Goal: Transaction & Acquisition: Purchase product/service

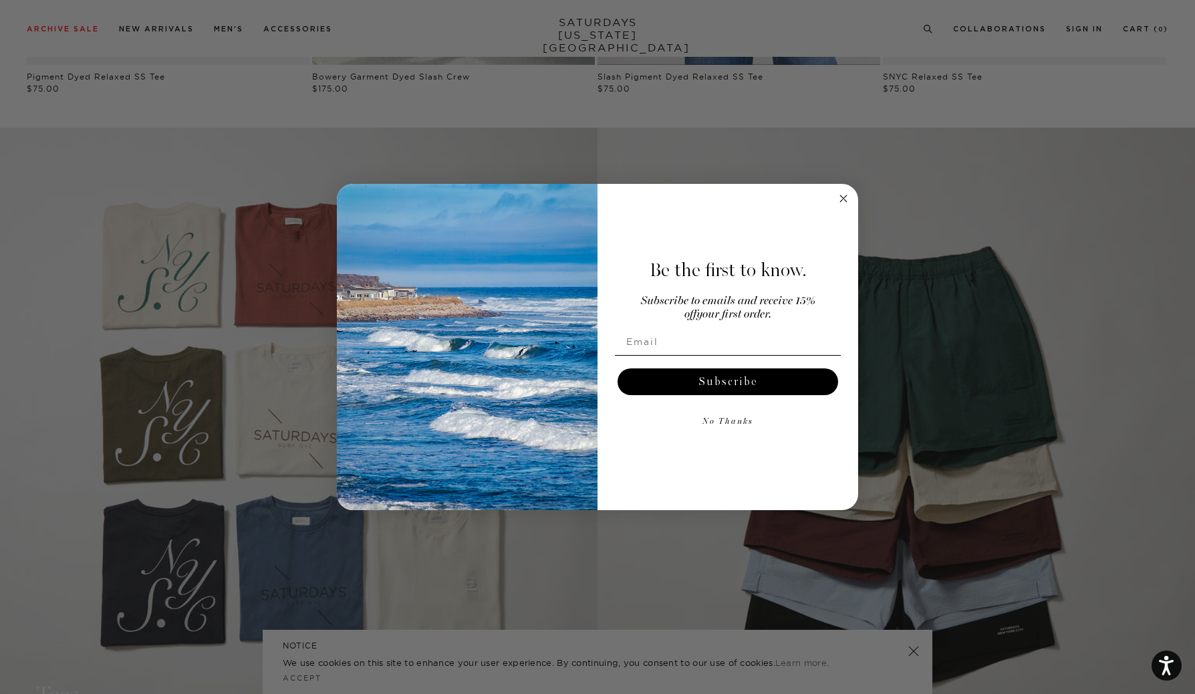
scroll to position [1198, 0]
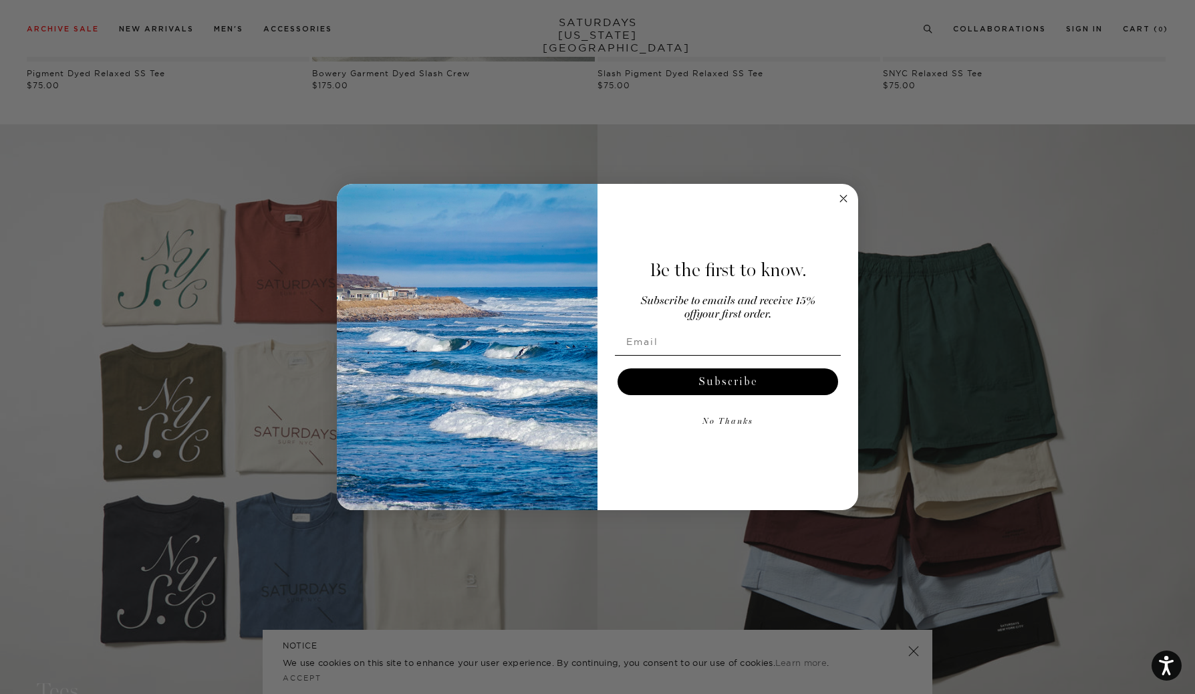
click at [843, 196] on circle "Close dialog" at bounding box center [843, 198] width 15 height 15
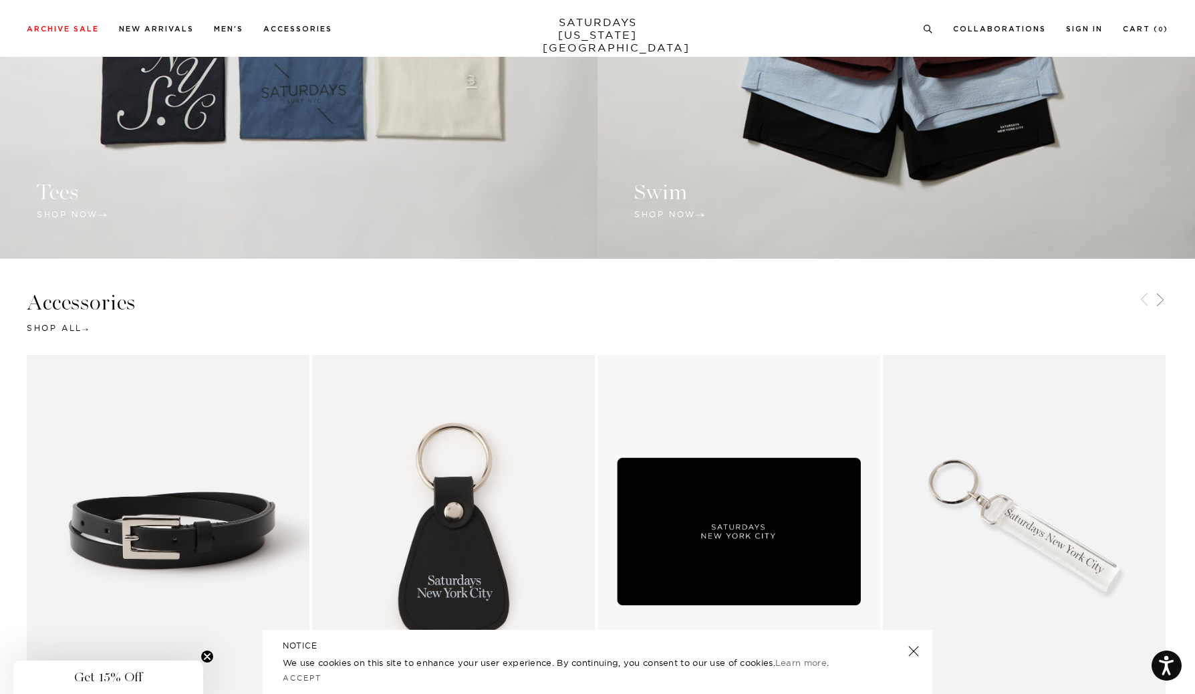
scroll to position [1697, 0]
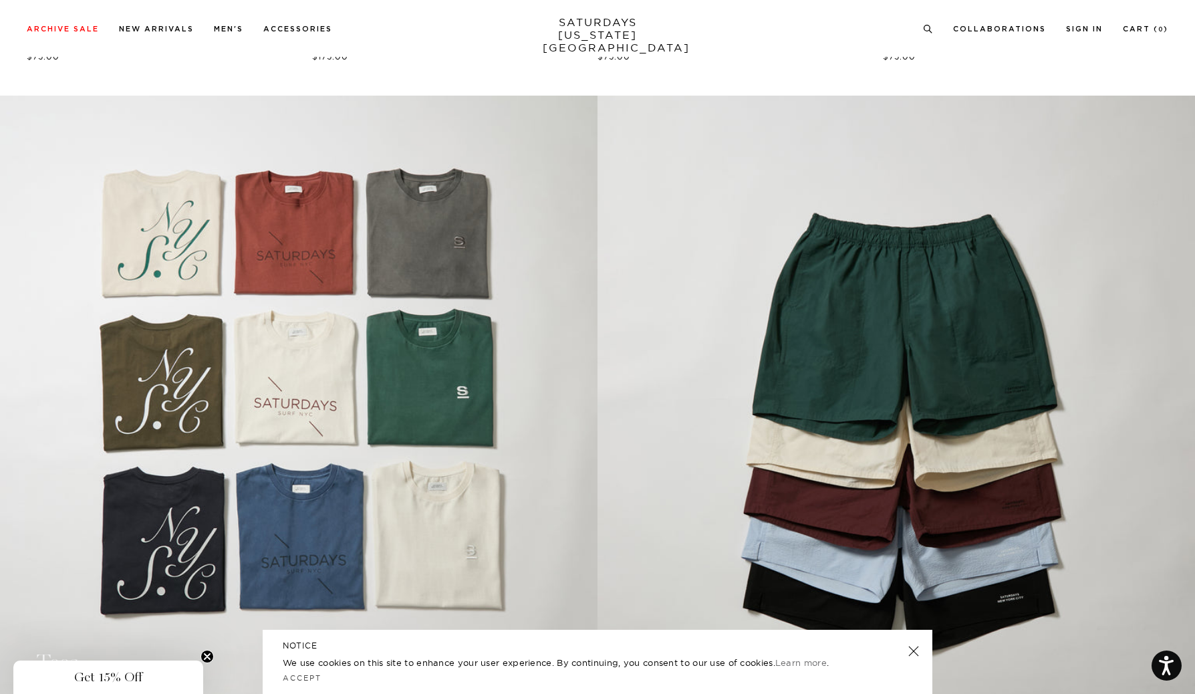
scroll to position [851, 0]
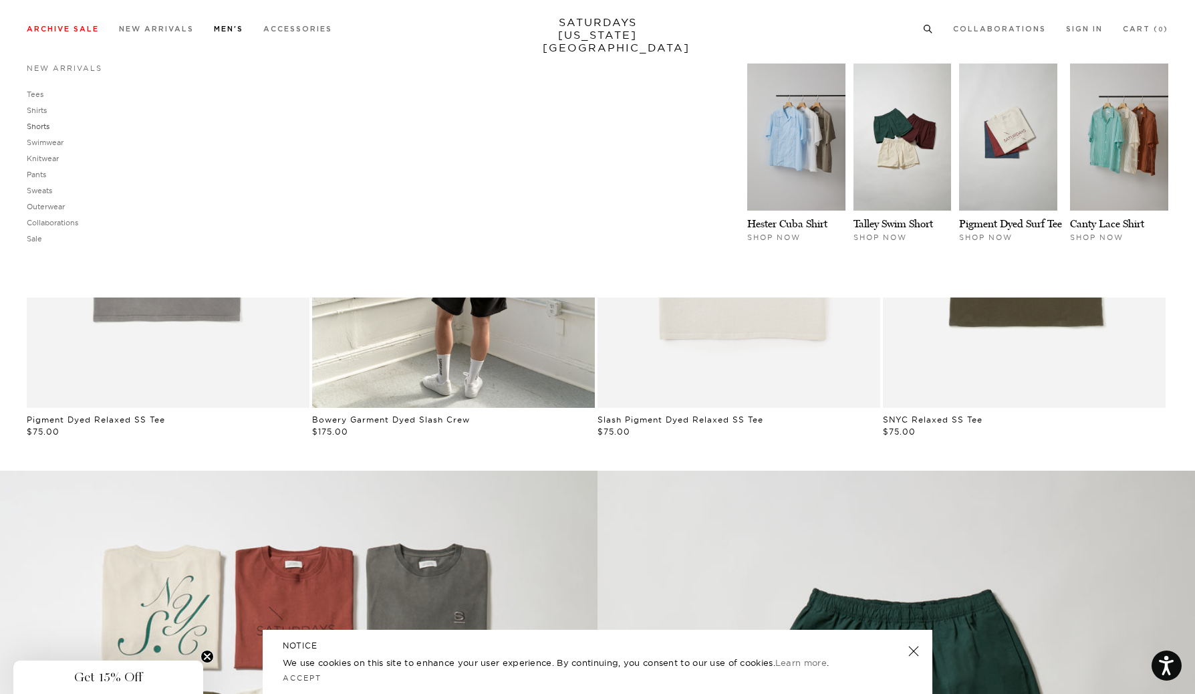
click at [43, 127] on link "Shorts" at bounding box center [38, 126] width 23 height 9
click at [45, 144] on link "Swimwear" at bounding box center [45, 142] width 37 height 9
click at [39, 94] on link "Tees" at bounding box center [35, 94] width 17 height 9
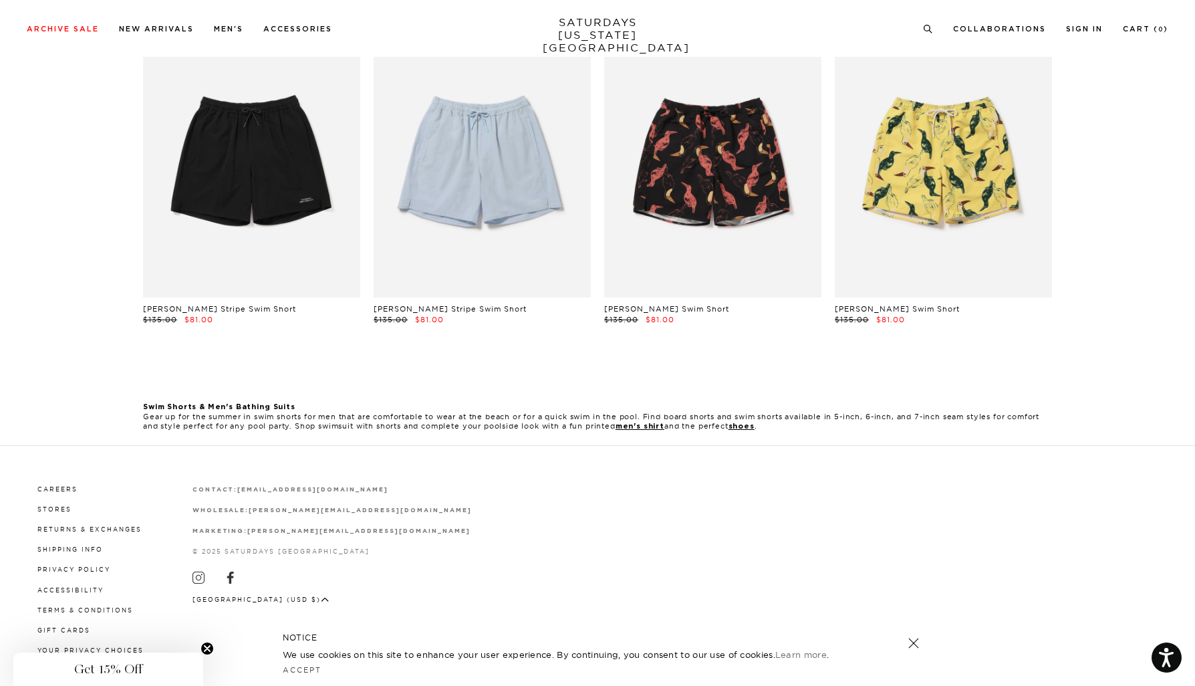
scroll to position [445, 0]
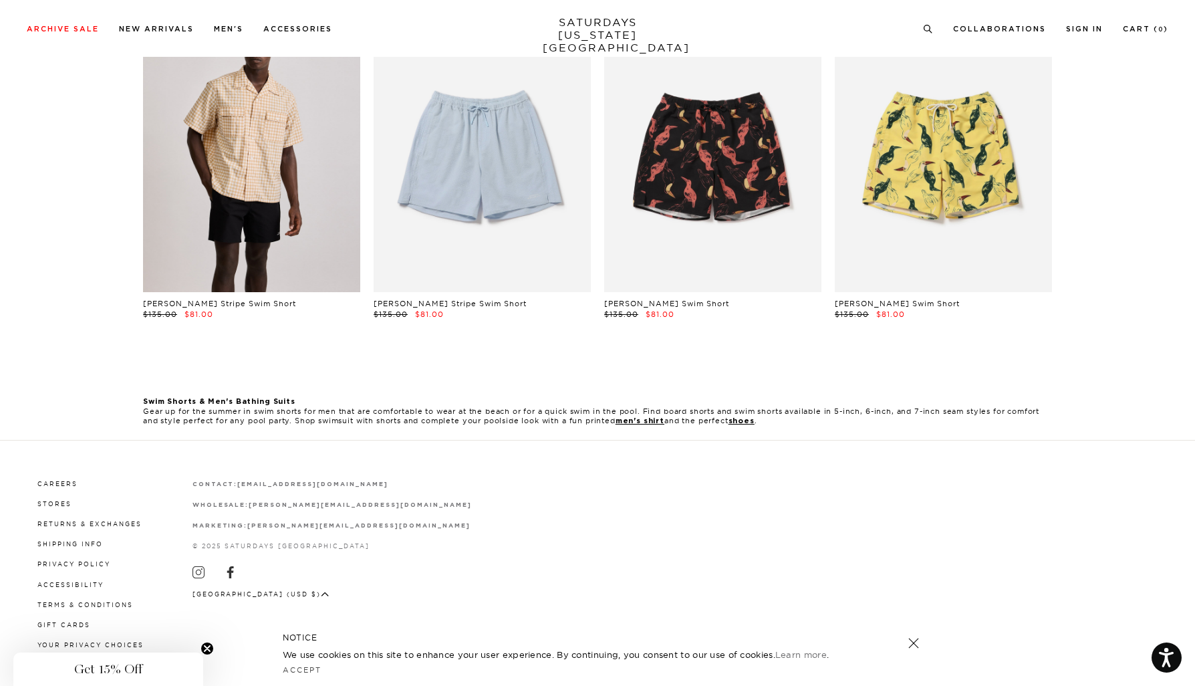
click at [315, 126] on link at bounding box center [251, 155] width 217 height 271
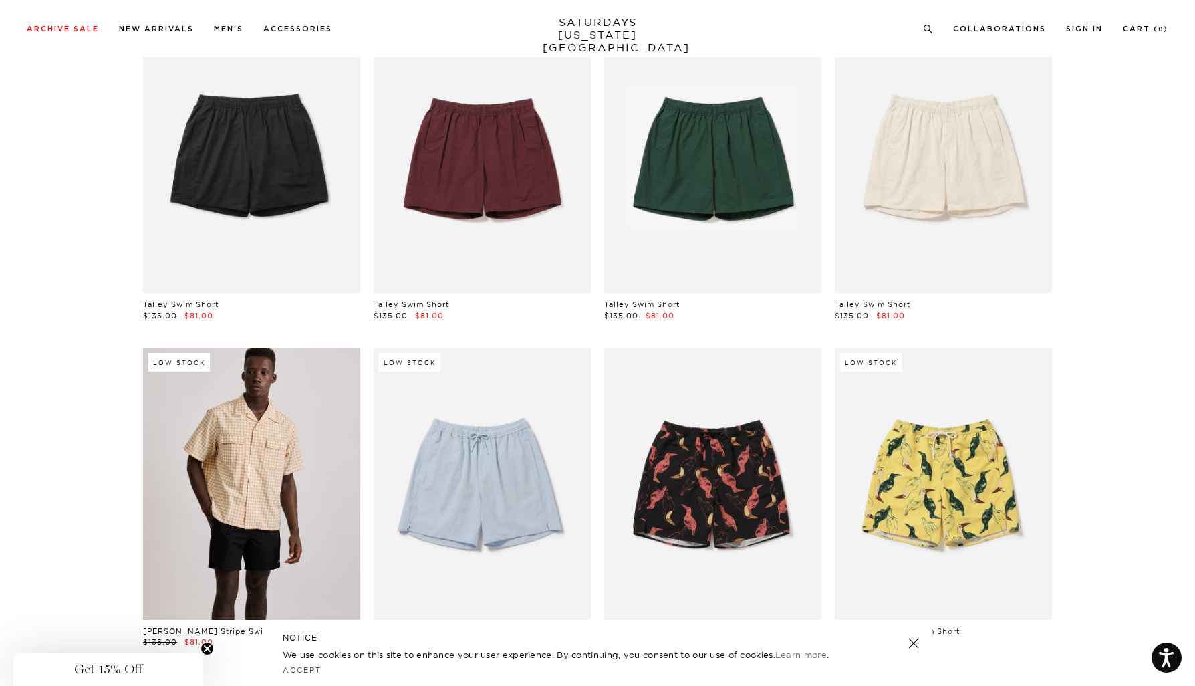
scroll to position [0, 0]
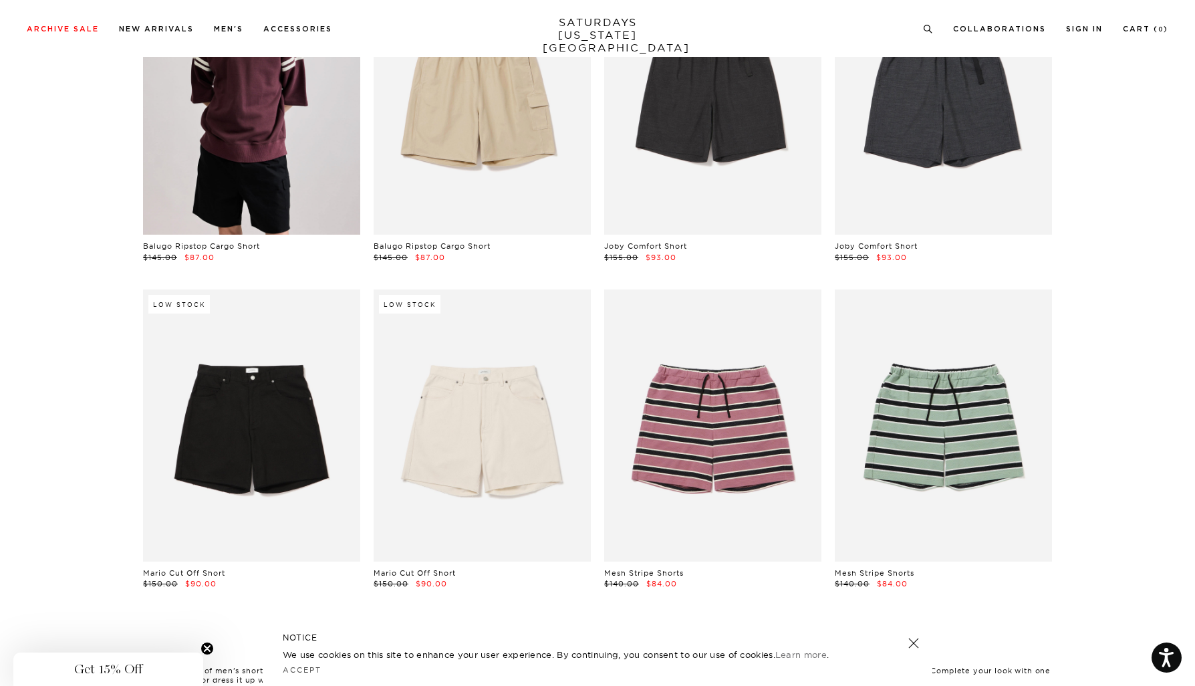
scroll to position [176, 0]
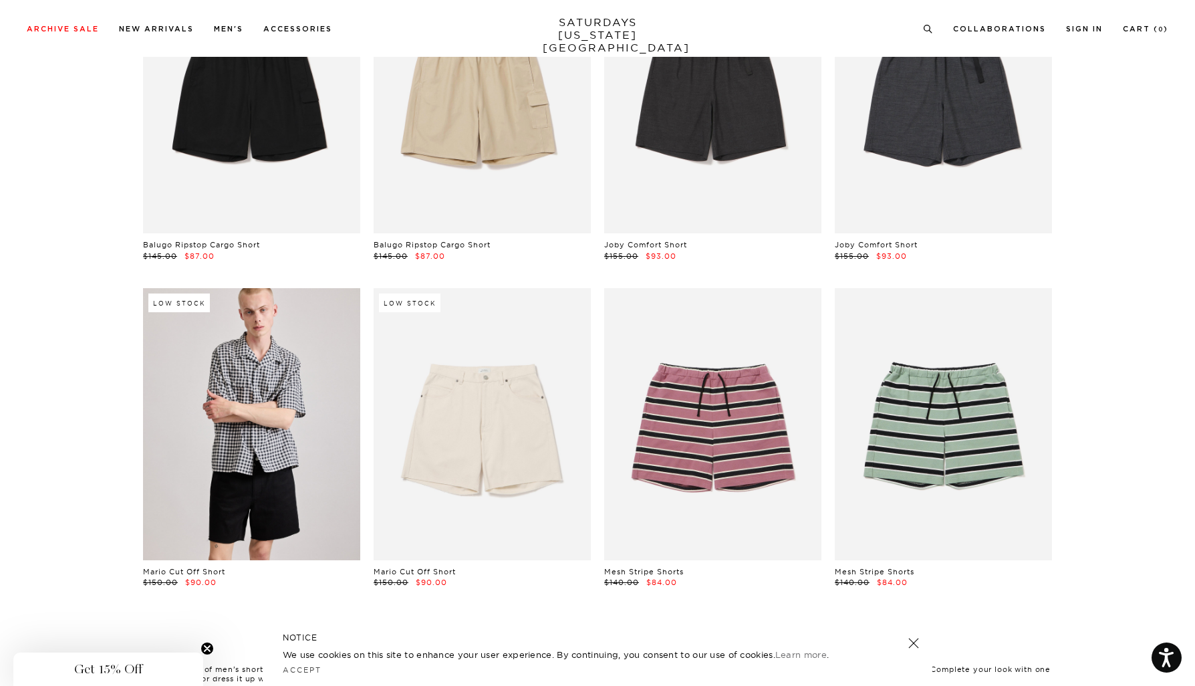
click at [283, 424] on link at bounding box center [251, 423] width 217 height 271
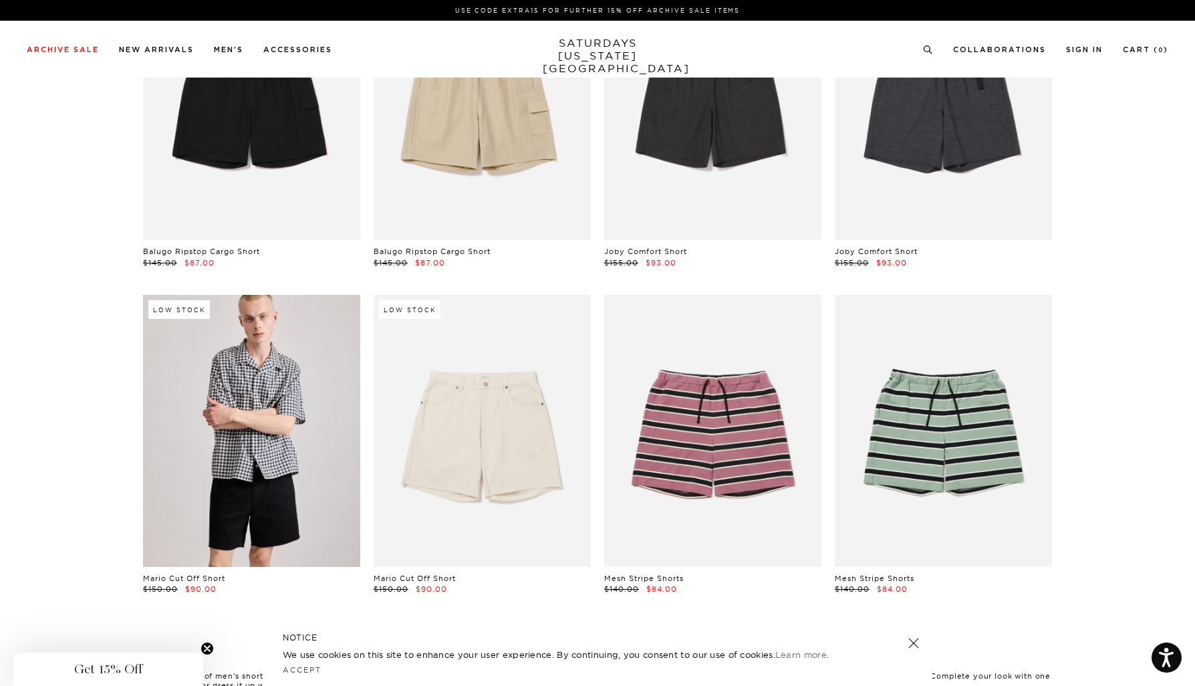
scroll to position [0, 0]
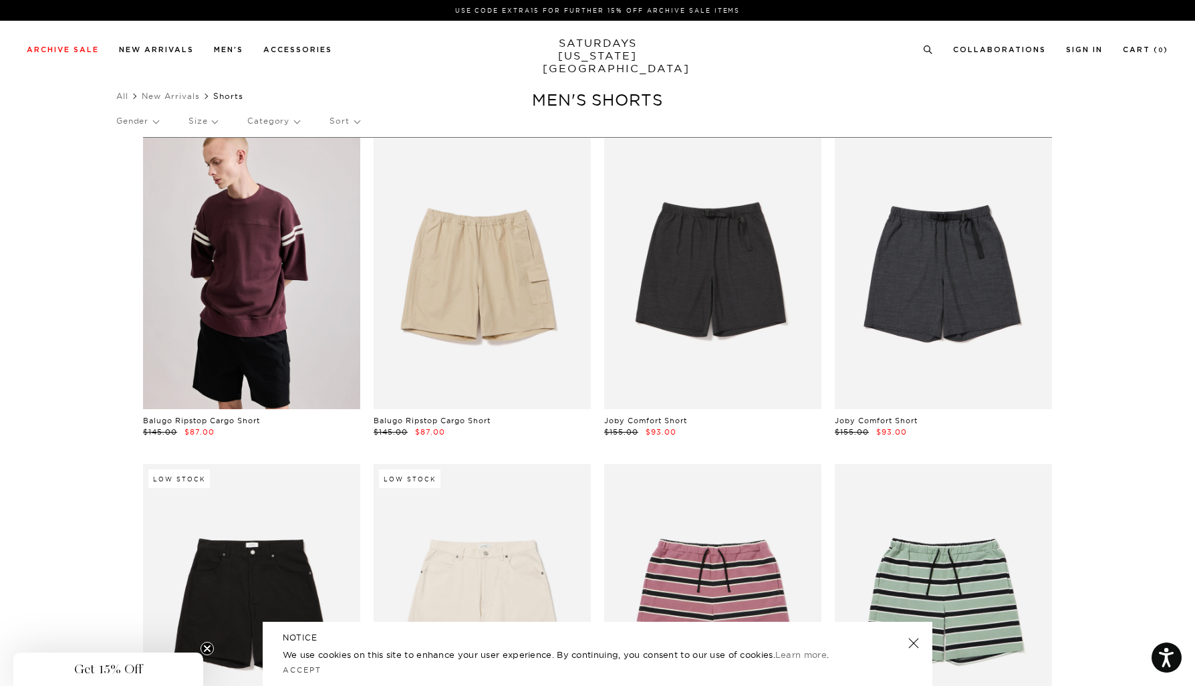
click at [198, 302] on link at bounding box center [251, 273] width 217 height 271
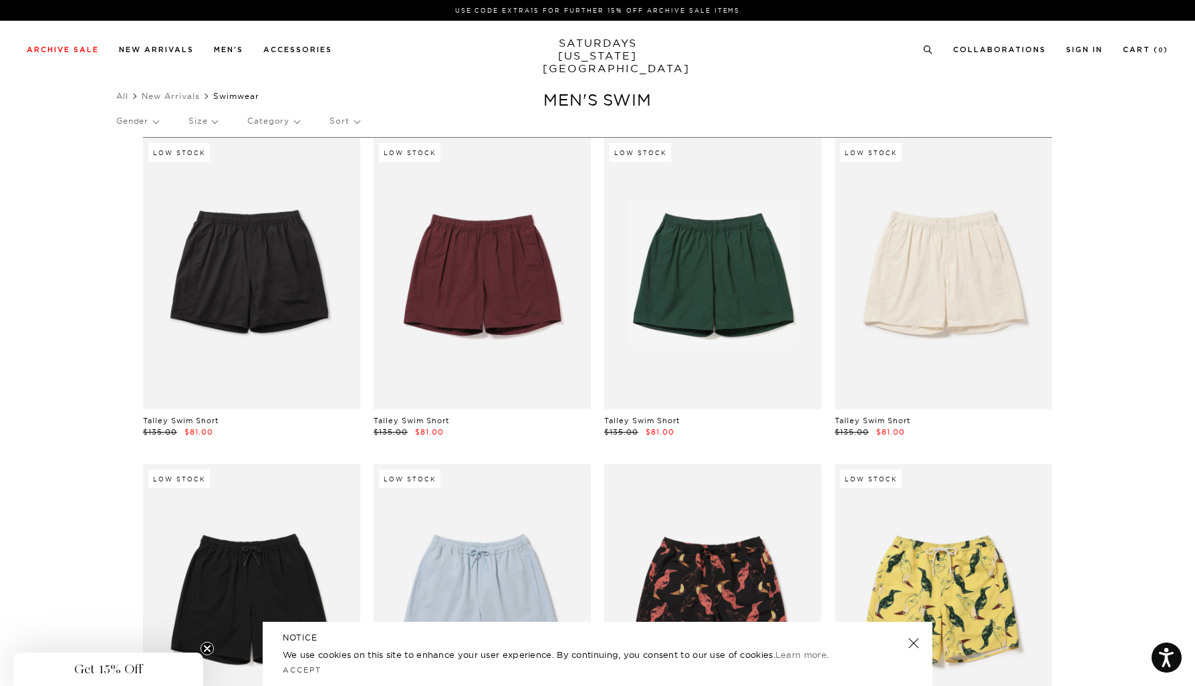
click at [914, 640] on link at bounding box center [913, 643] width 19 height 19
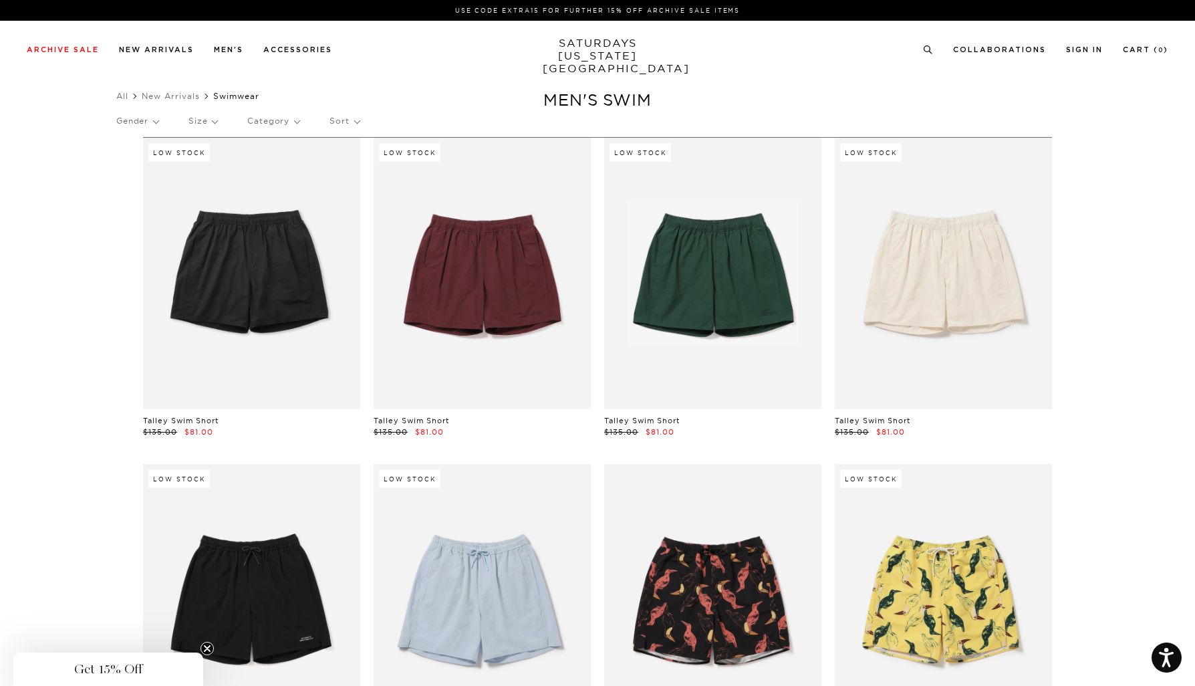
click at [207, 648] on icon "Close teaser" at bounding box center [206, 648] width 5 height 5
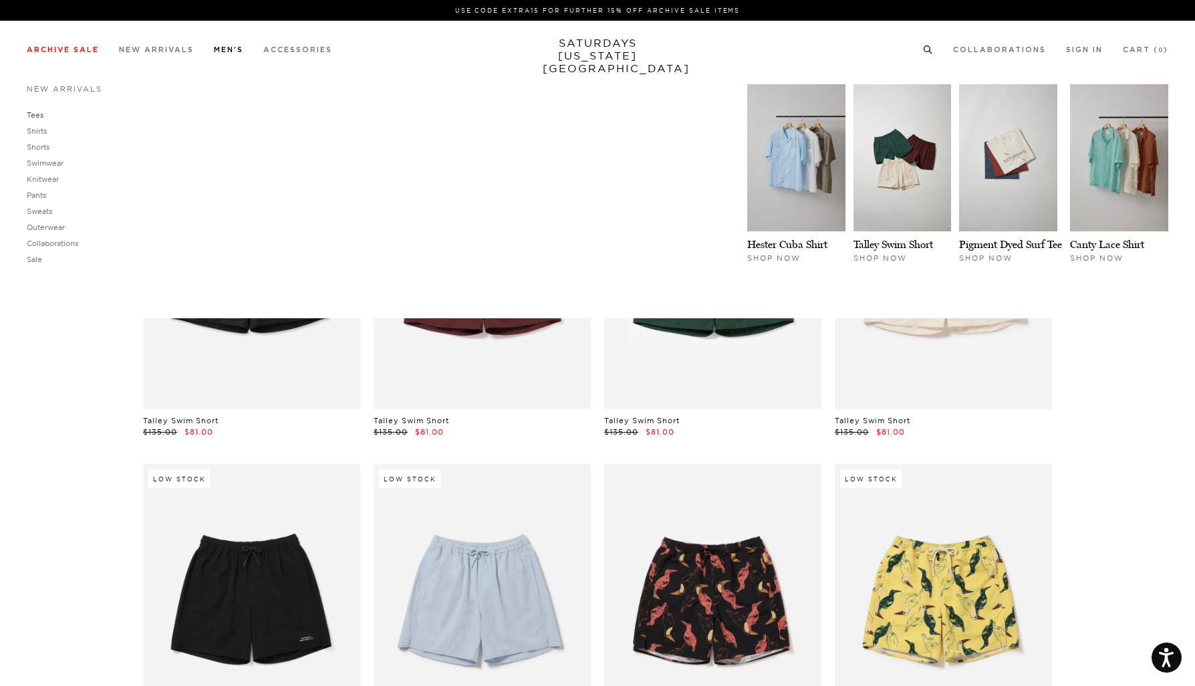
click at [39, 117] on link "Tees" at bounding box center [35, 114] width 17 height 9
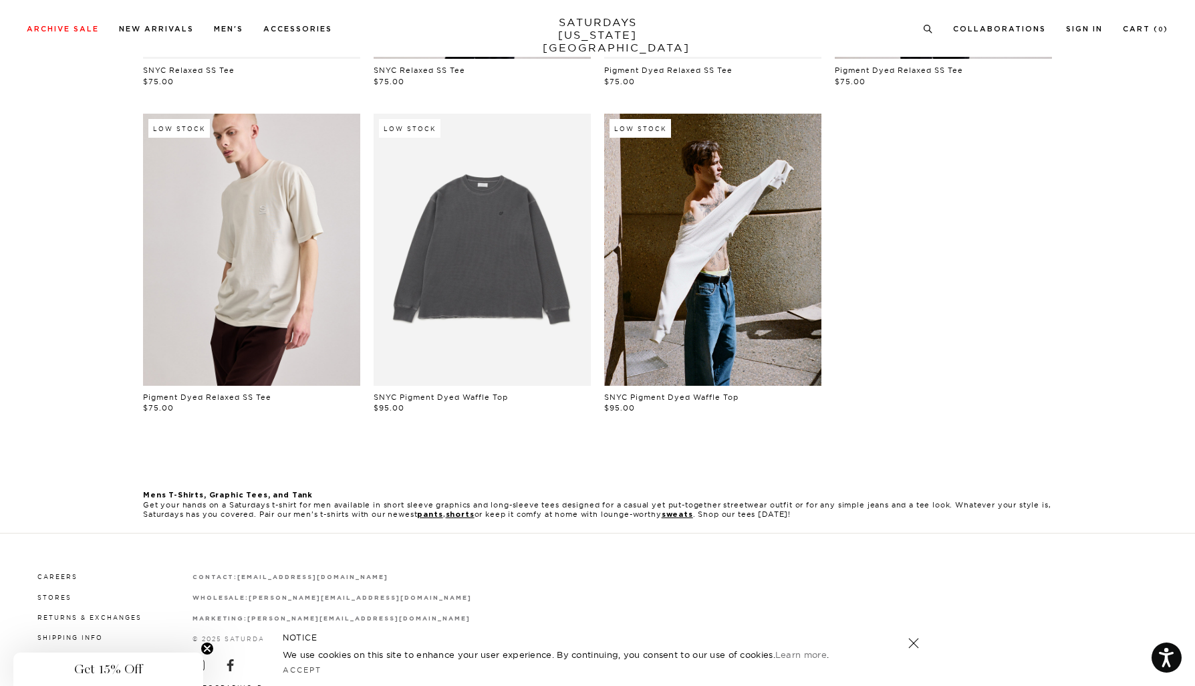
scroll to position [798, 1]
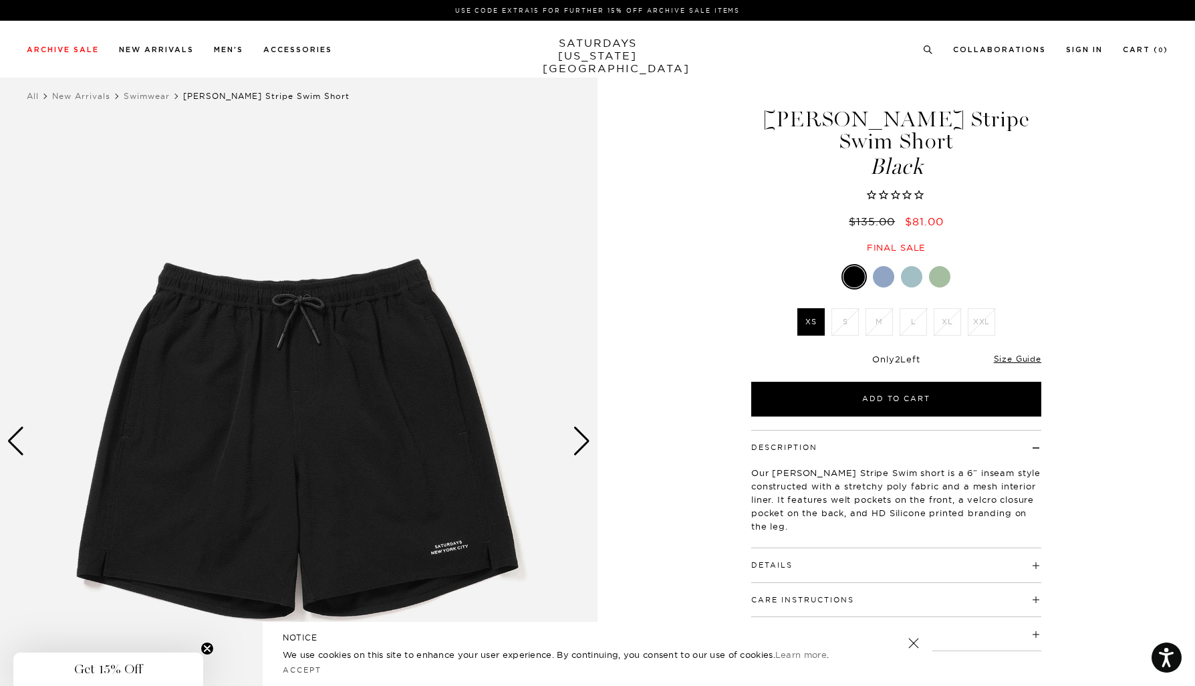
click at [582, 446] on div "Next slide" at bounding box center [582, 440] width 18 height 29
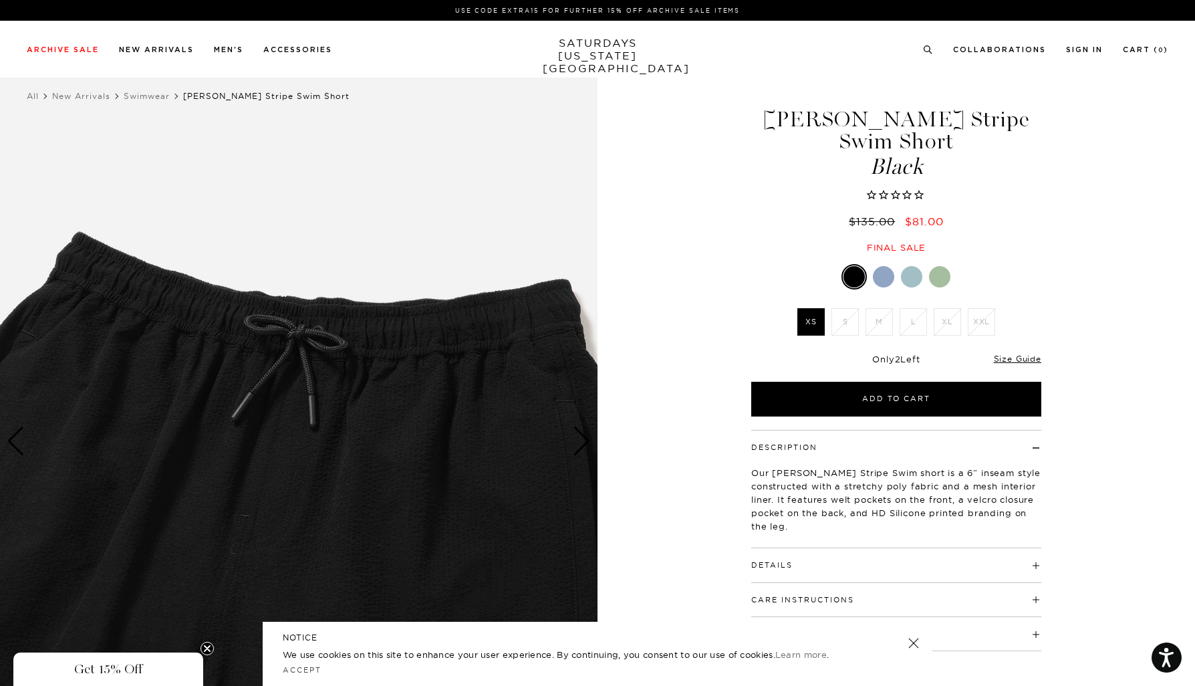
click at [582, 446] on div "Next slide" at bounding box center [582, 440] width 18 height 29
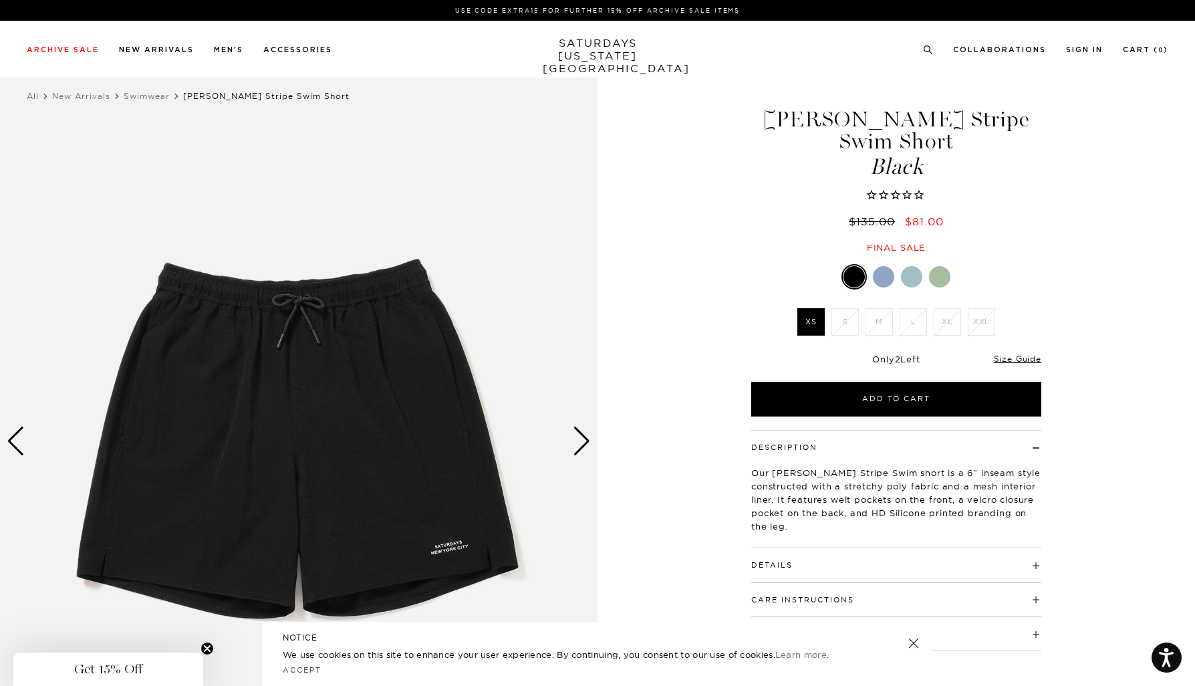
click at [582, 446] on div "Next slide" at bounding box center [582, 440] width 18 height 29
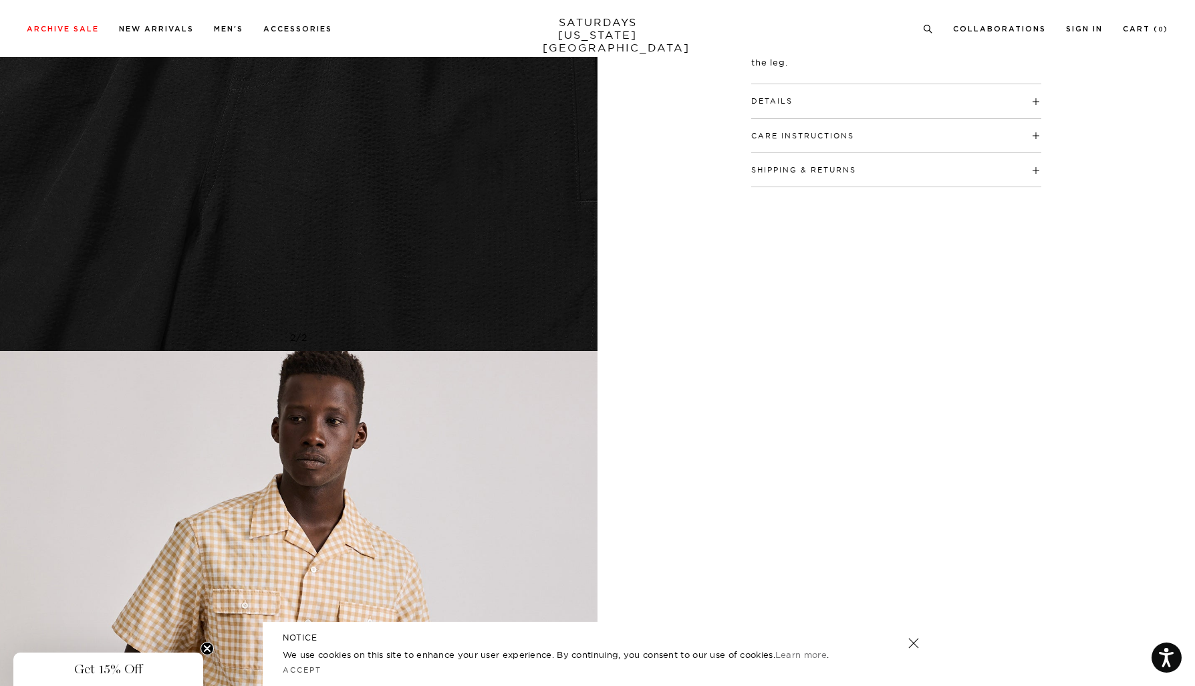
scroll to position [0, 1]
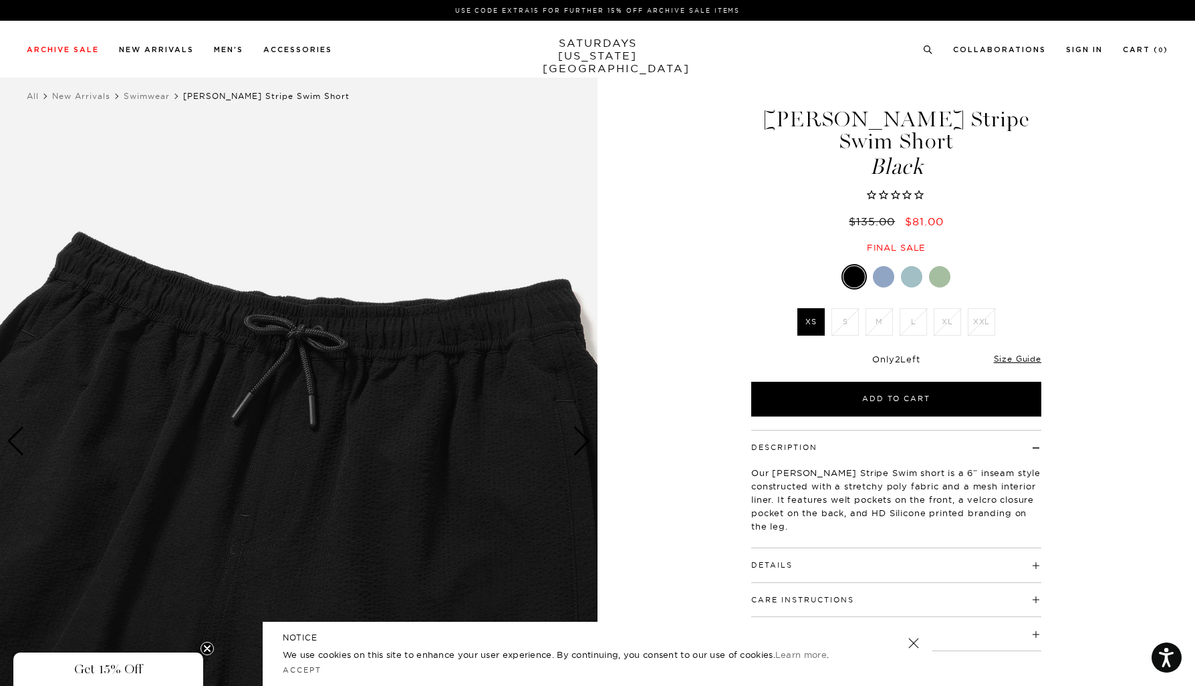
click at [430, 375] on img at bounding box center [298, 440] width 597 height 747
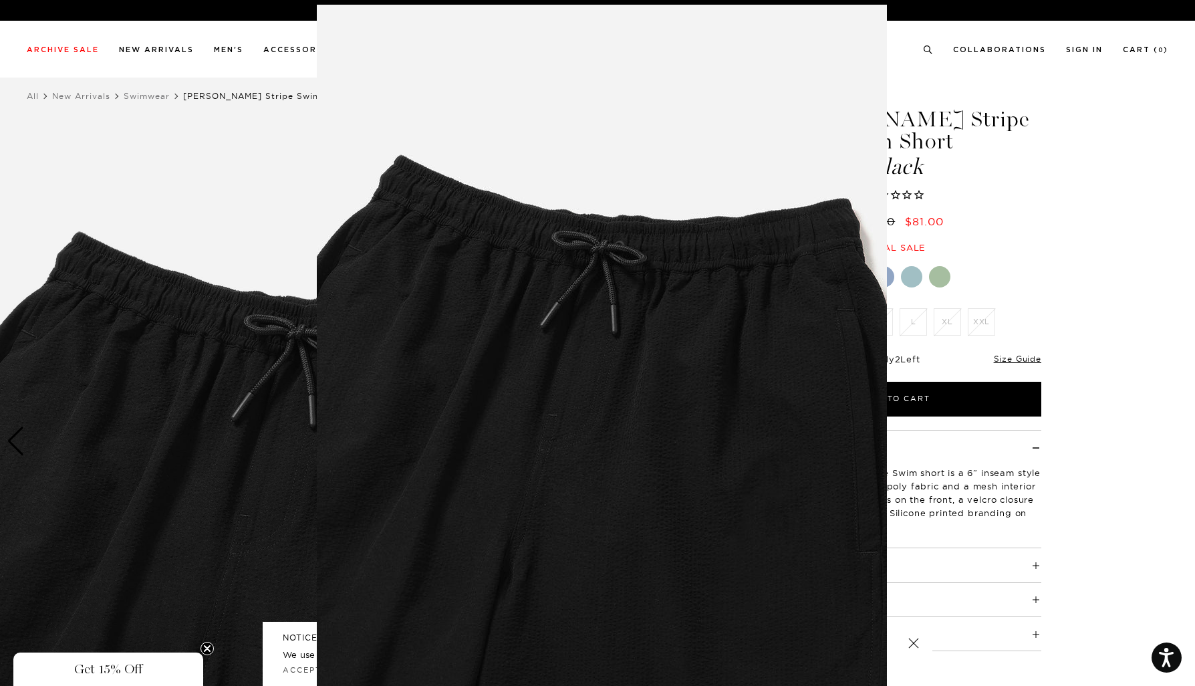
click at [914, 646] on figure at bounding box center [597, 343] width 1195 height 686
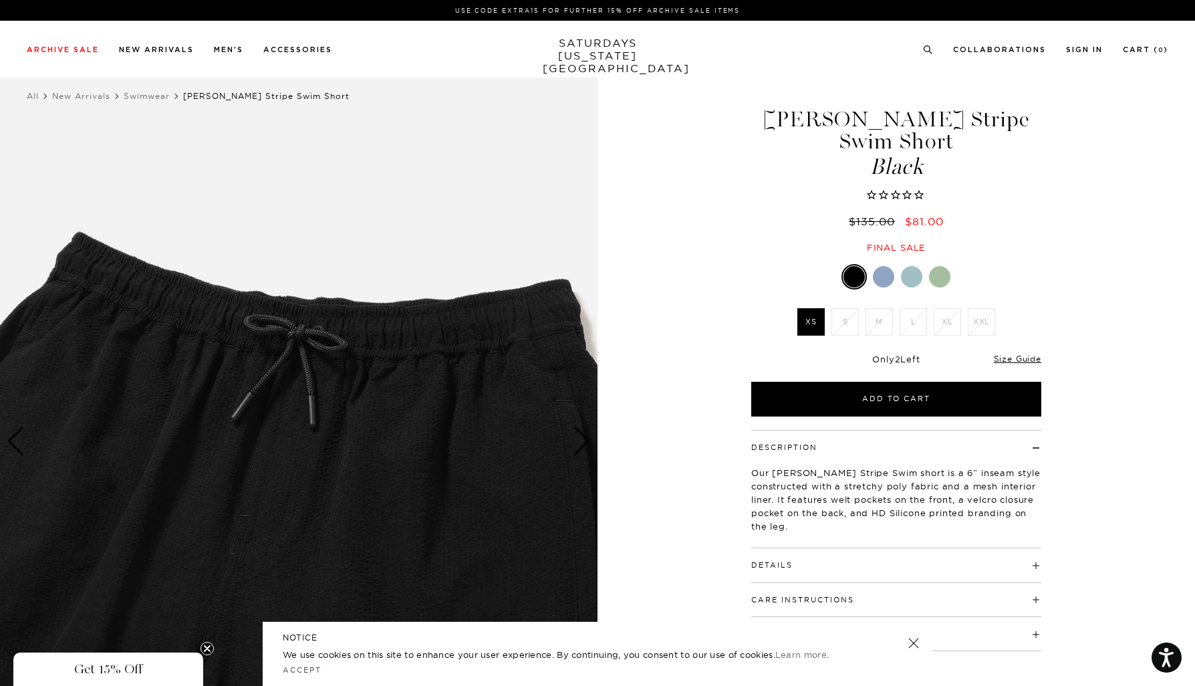
click at [206, 648] on icon "Close teaser" at bounding box center [206, 648] width 5 height 5
click at [910, 641] on link at bounding box center [913, 643] width 19 height 19
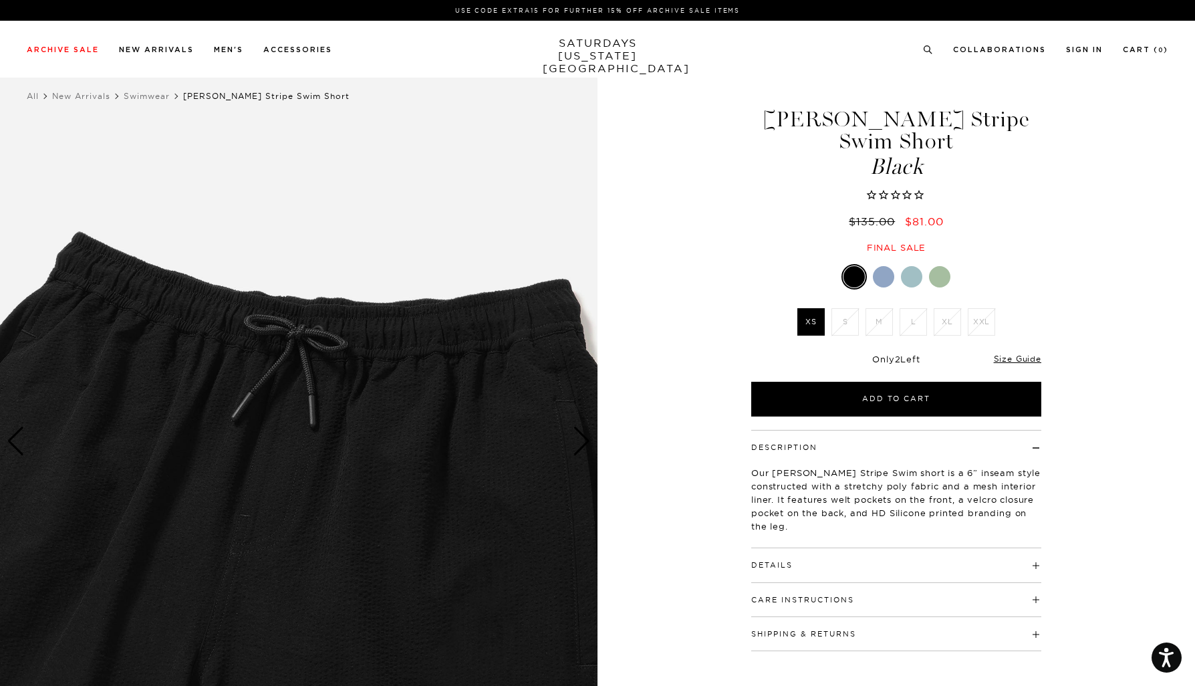
click at [527, 404] on img at bounding box center [298, 440] width 597 height 747
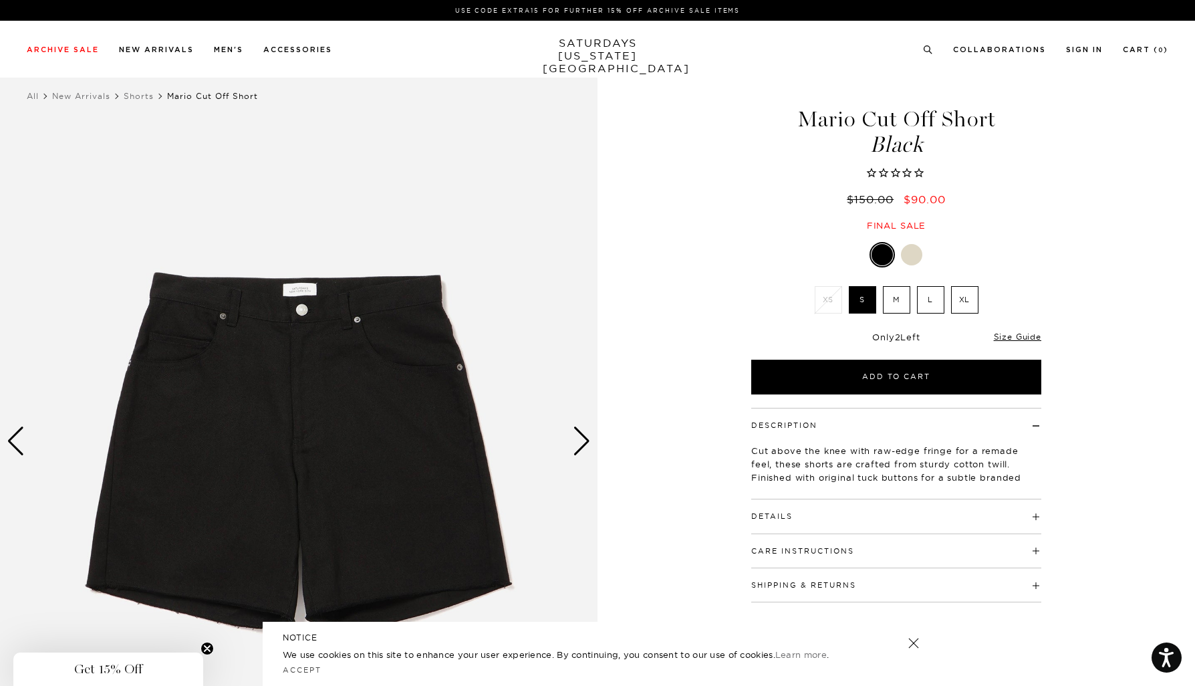
click at [582, 450] on div "Next slide" at bounding box center [582, 440] width 18 height 29
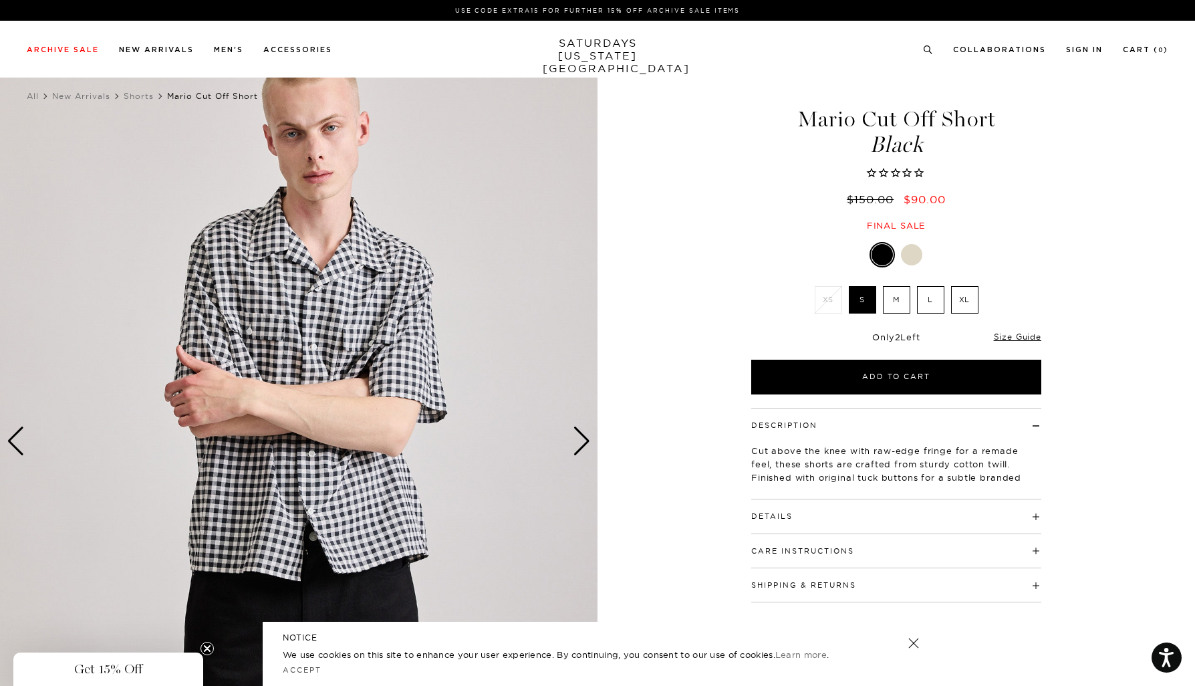
click at [582, 450] on div "Next slide" at bounding box center [582, 440] width 18 height 29
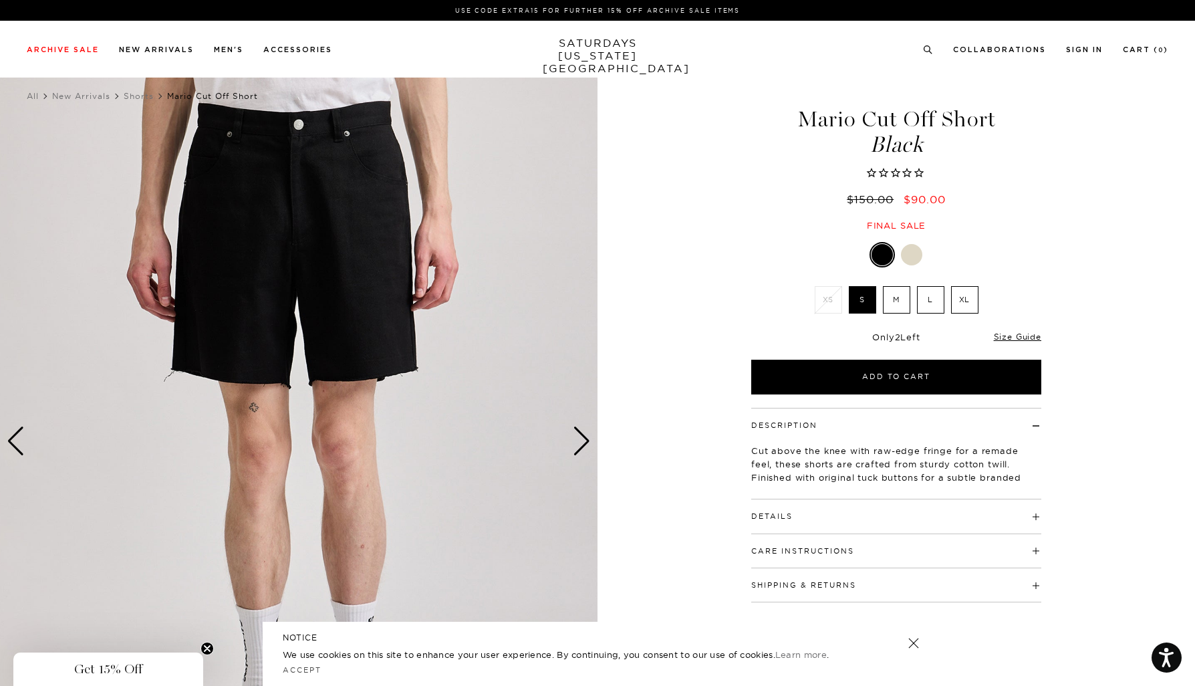
click at [582, 450] on div "Next slide" at bounding box center [582, 440] width 18 height 29
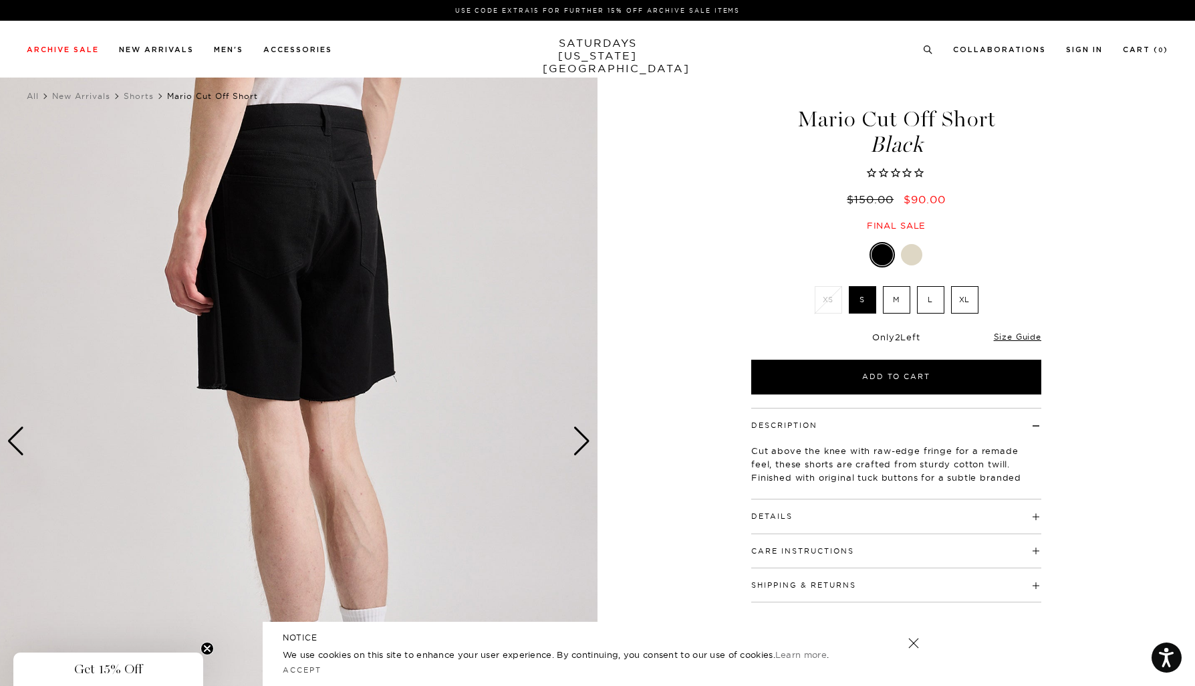
click at [582, 450] on div "Next slide" at bounding box center [582, 440] width 18 height 29
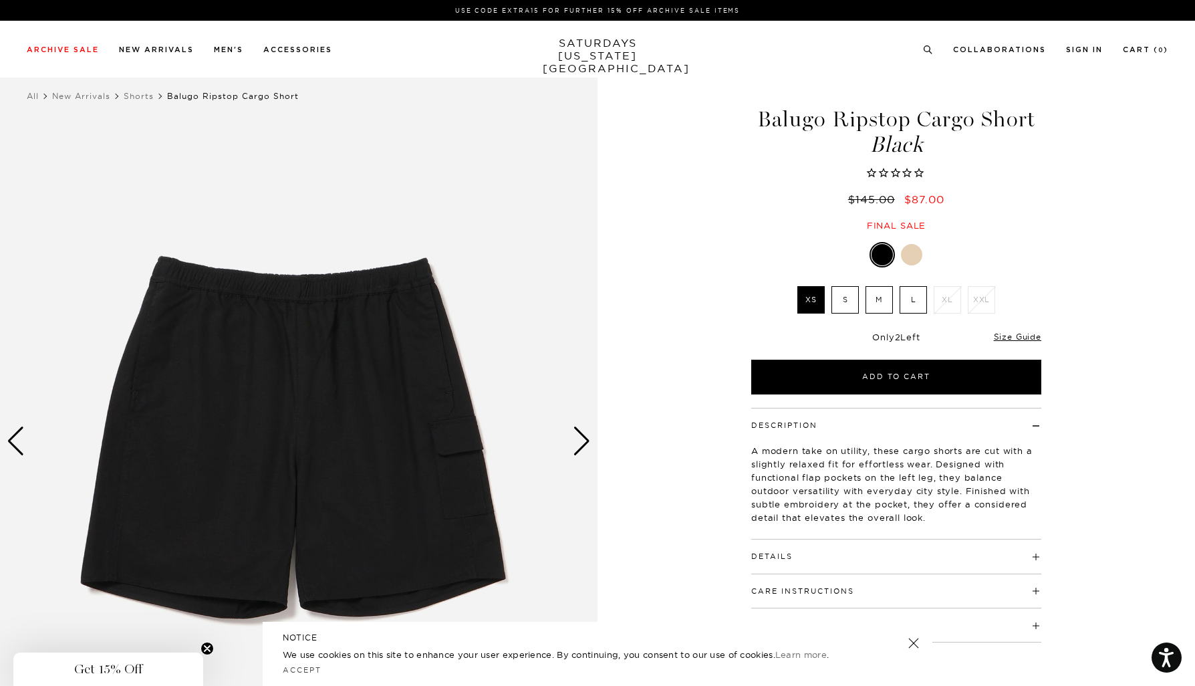
click at [581, 449] on div "Next slide" at bounding box center [582, 440] width 18 height 29
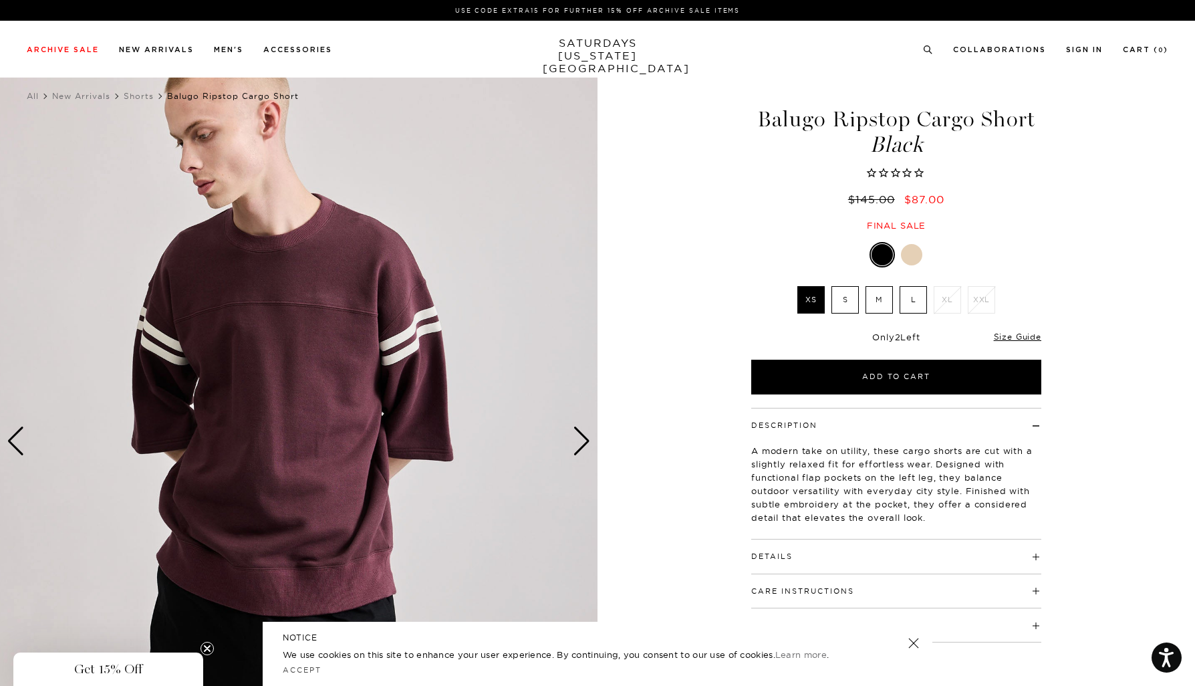
click at [581, 449] on div "Next slide" at bounding box center [582, 440] width 18 height 29
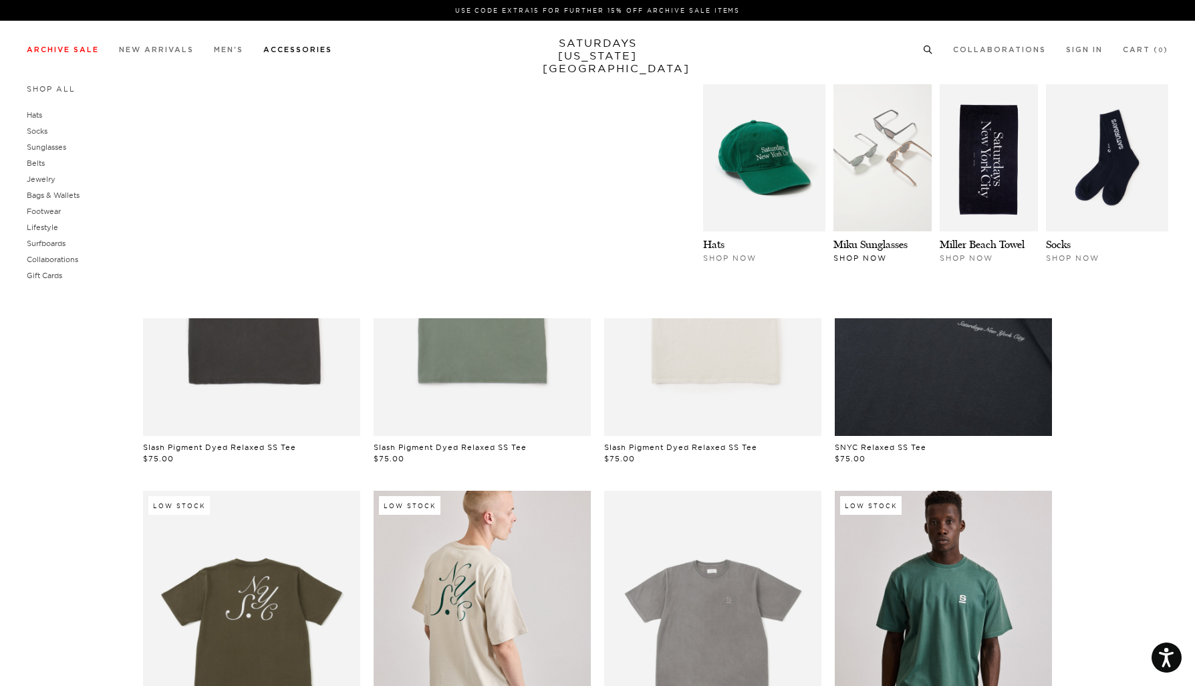
click at [856, 158] on img at bounding box center [882, 157] width 98 height 147
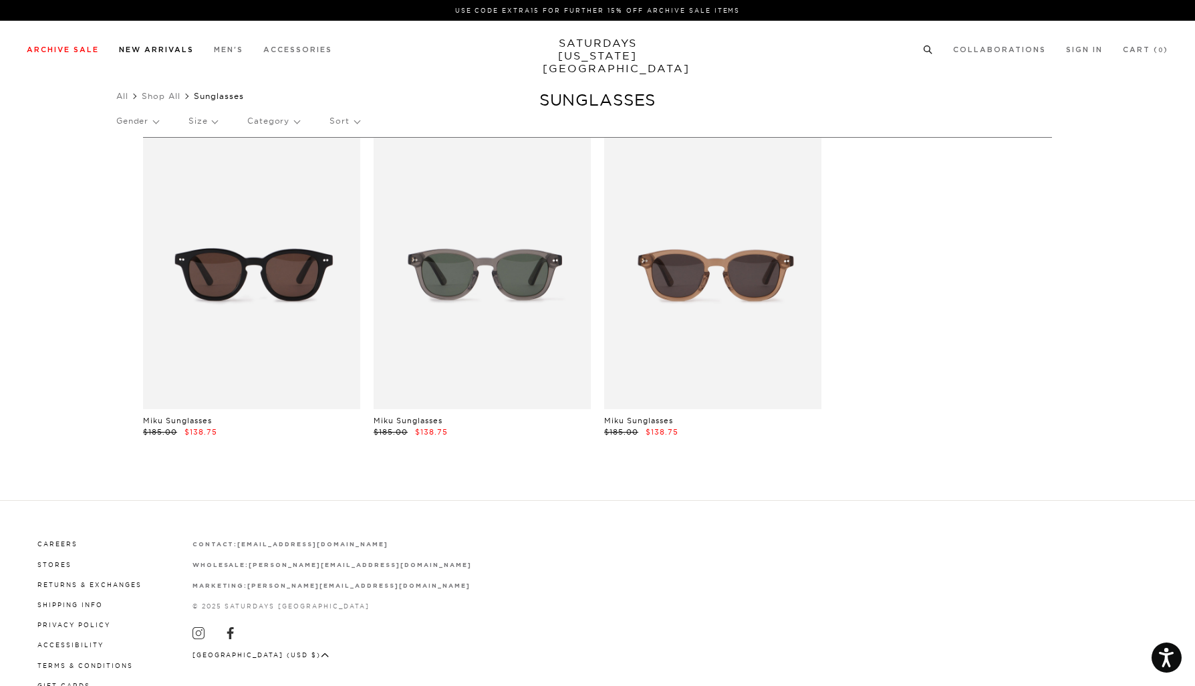
click at [177, 47] on link "New Arrivals" at bounding box center [156, 49] width 75 height 7
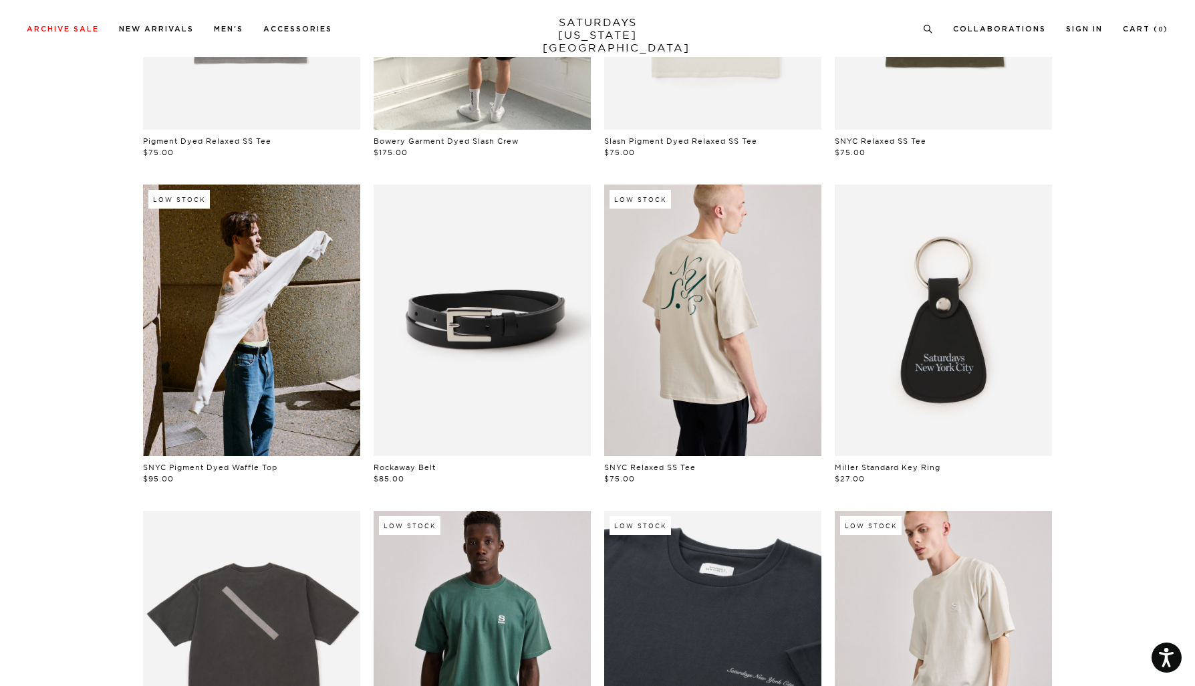
scroll to position [0, 1]
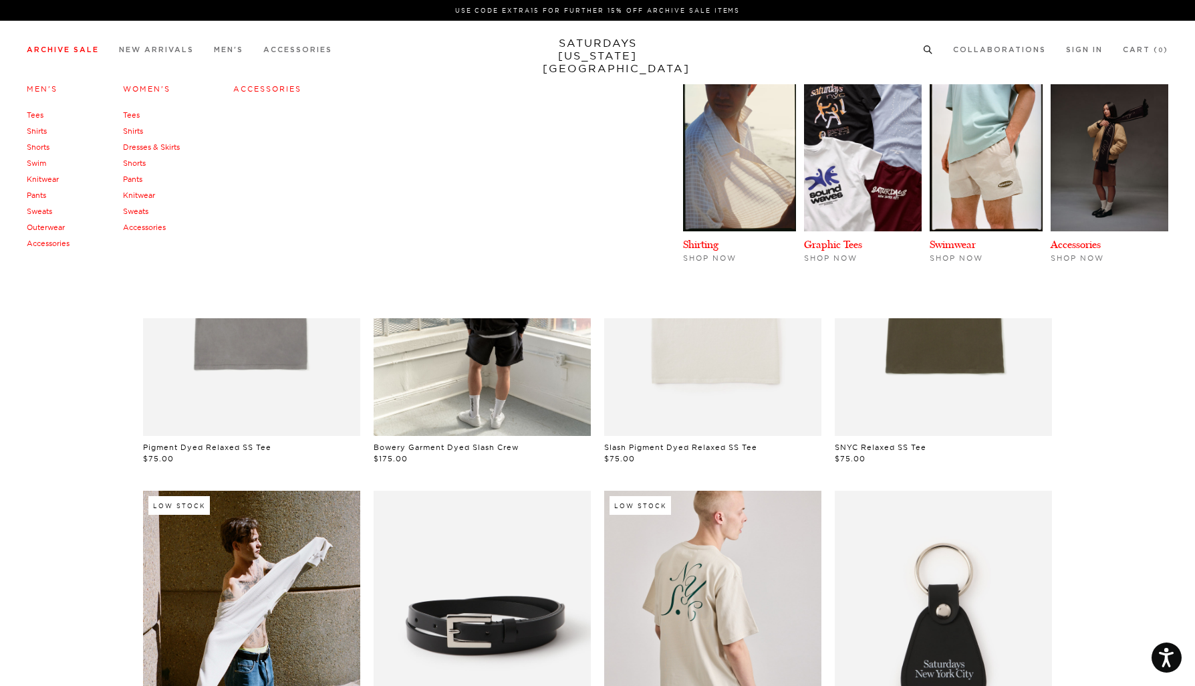
click at [78, 51] on link "Archive Sale" at bounding box center [63, 49] width 72 height 7
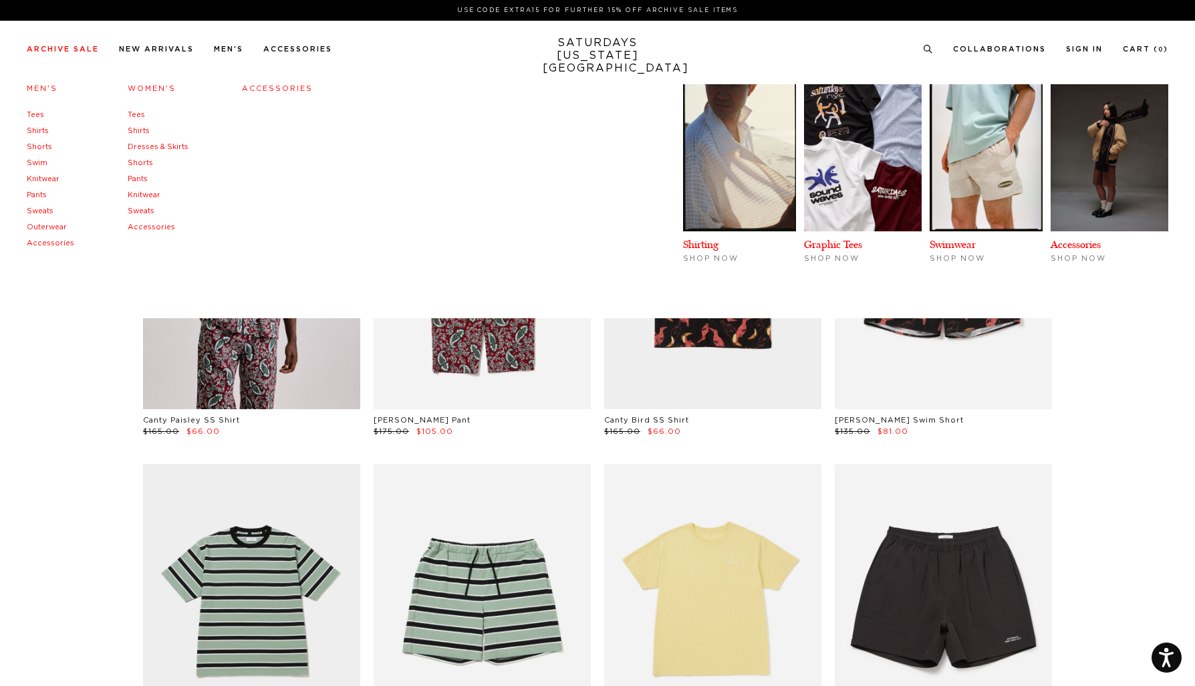
click at [41, 143] on link "Shorts" at bounding box center [39, 146] width 25 height 7
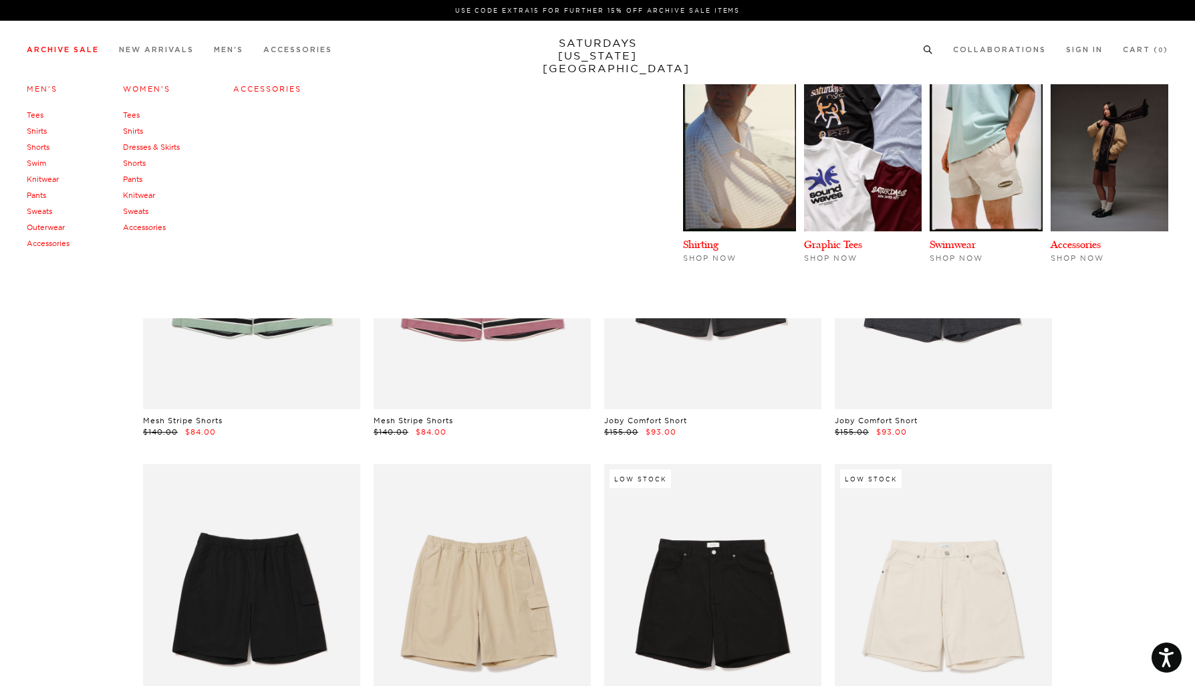
click at [45, 165] on link "Swim" at bounding box center [36, 162] width 19 height 9
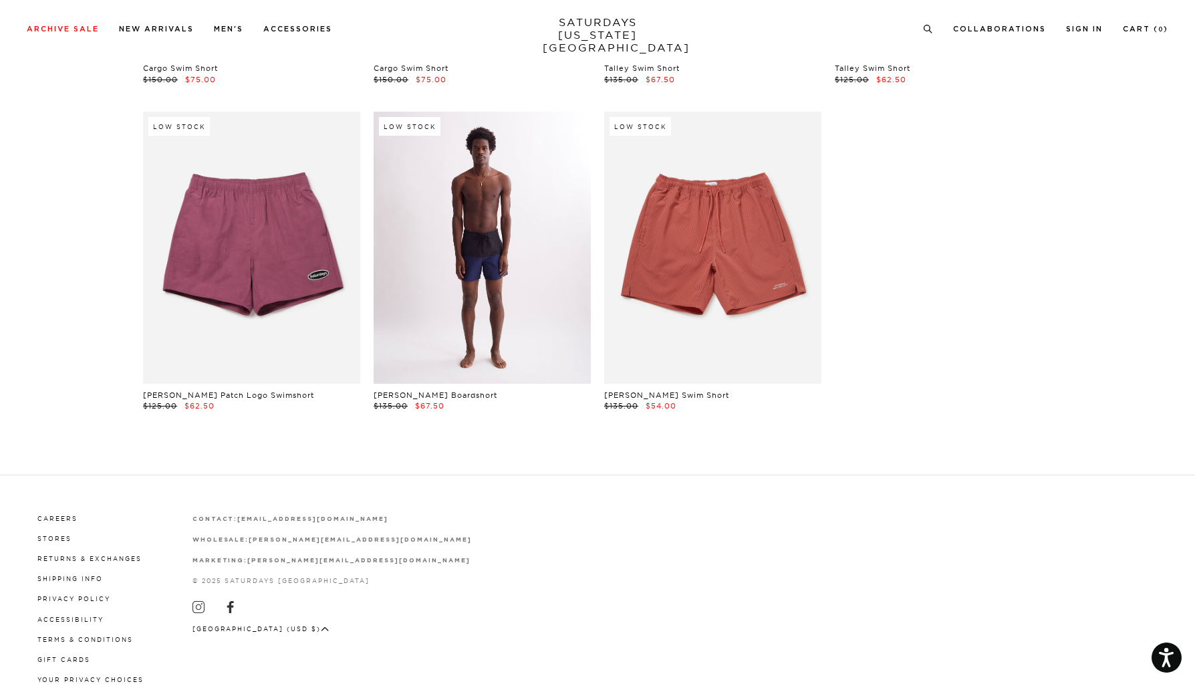
scroll to position [1694, 1]
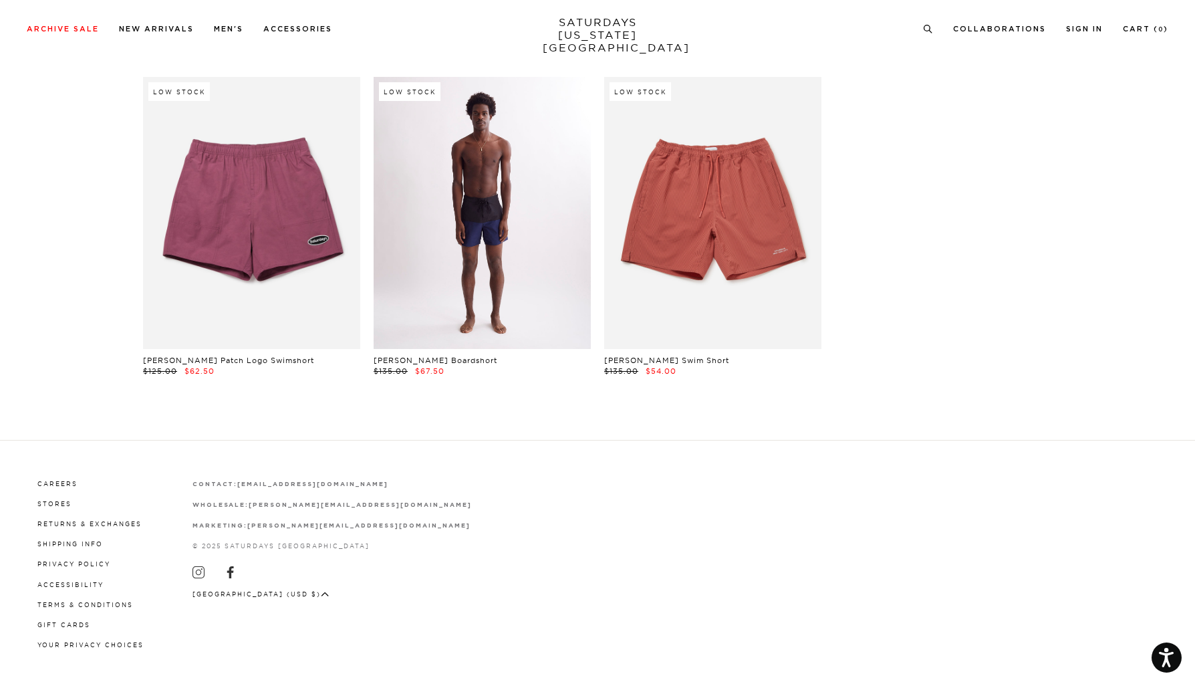
click at [503, 239] on link at bounding box center [482, 212] width 217 height 271
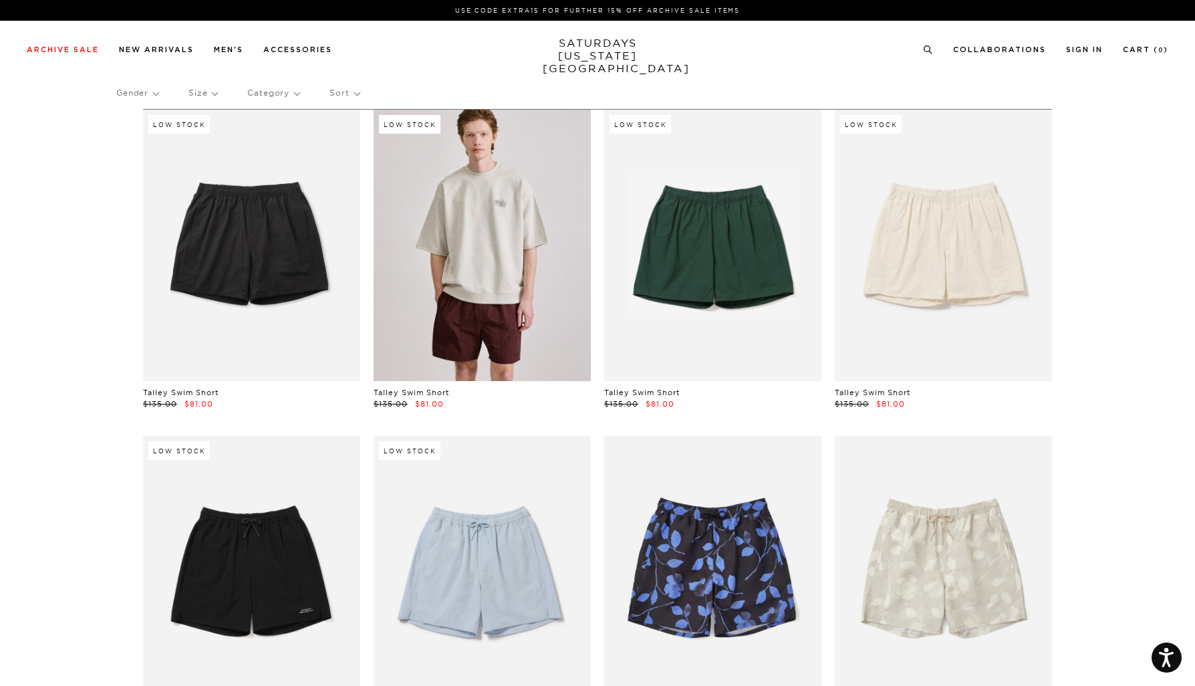
scroll to position [0, 1]
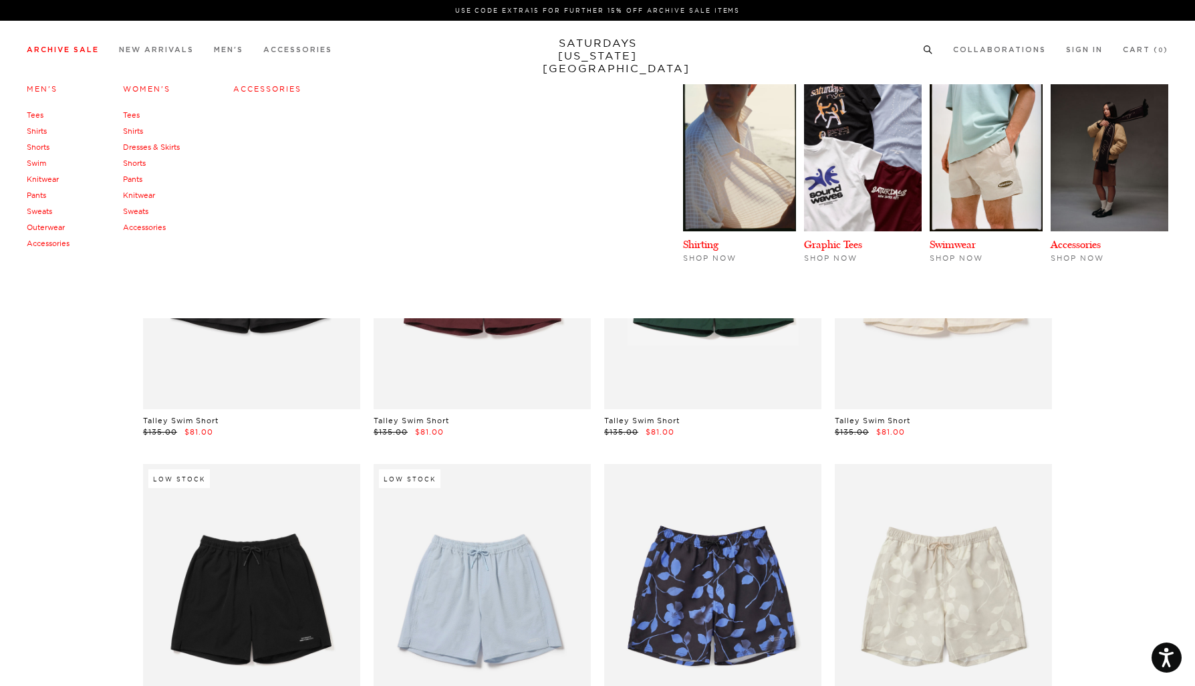
click at [42, 130] on link "Shirts" at bounding box center [37, 130] width 20 height 9
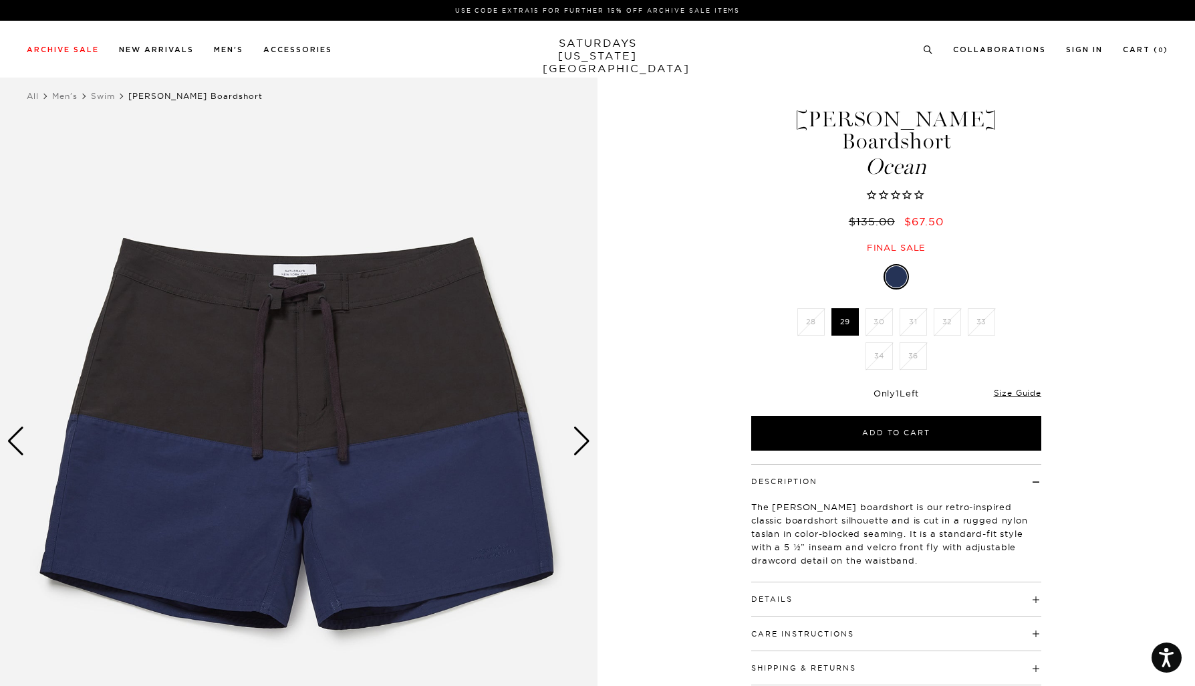
click at [579, 442] on div "Next slide" at bounding box center [582, 440] width 18 height 29
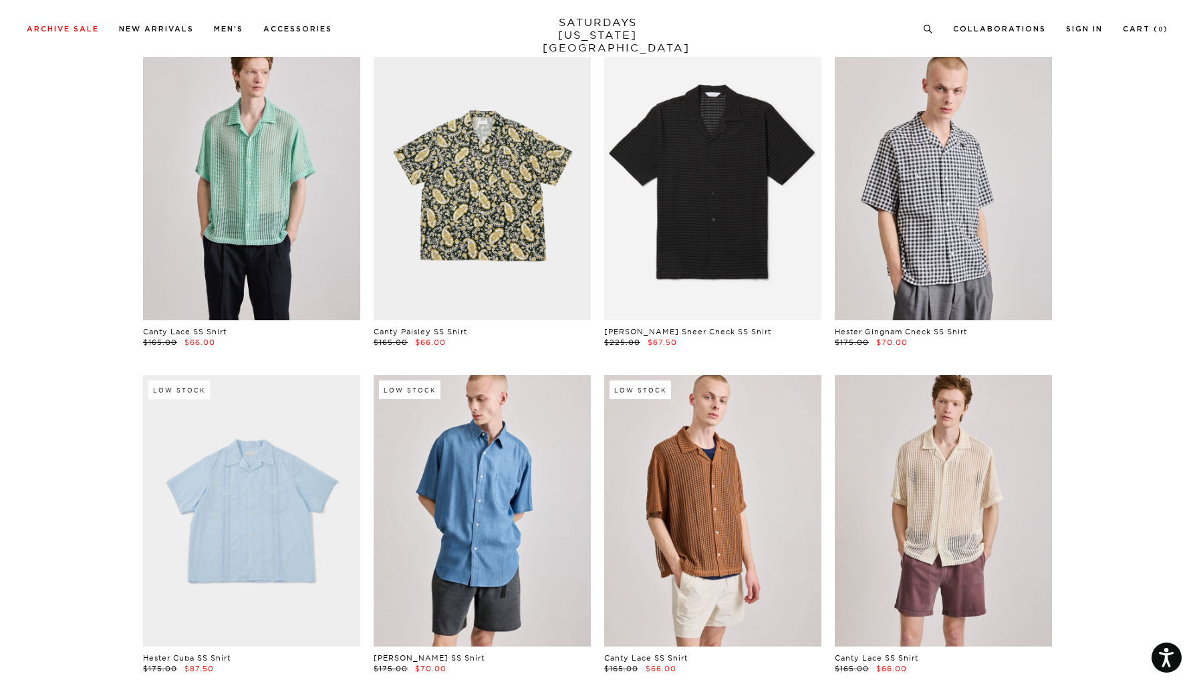
scroll to position [797, 0]
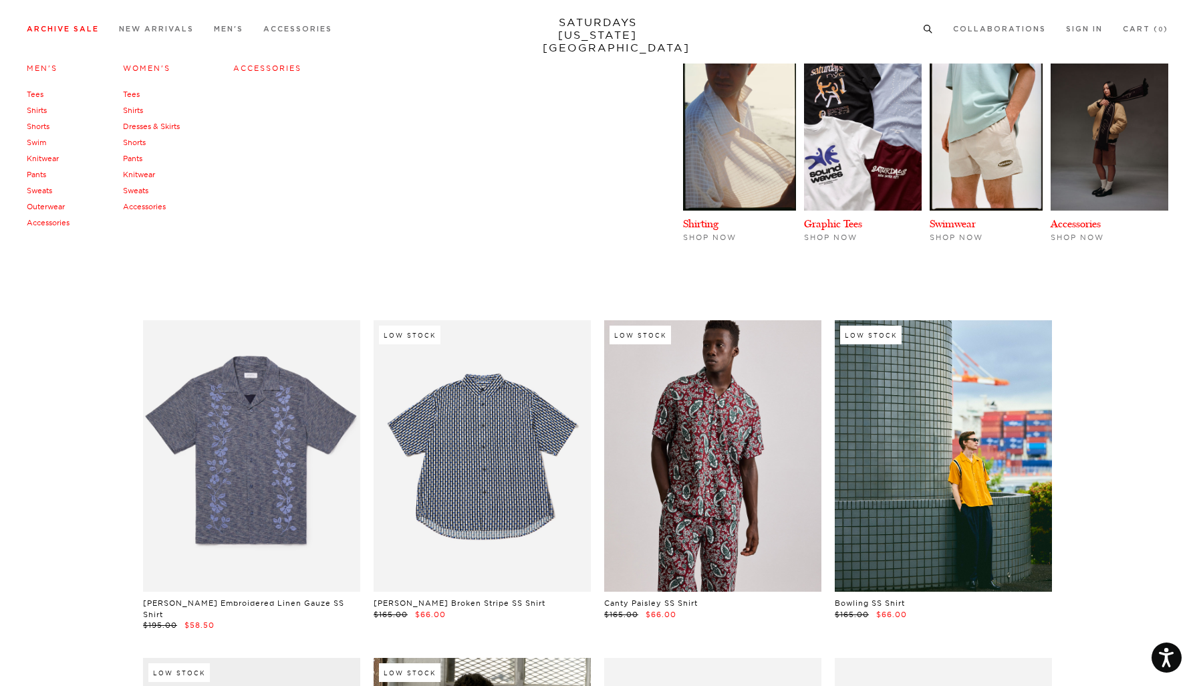
click at [41, 94] on link "Tees" at bounding box center [35, 94] width 17 height 9
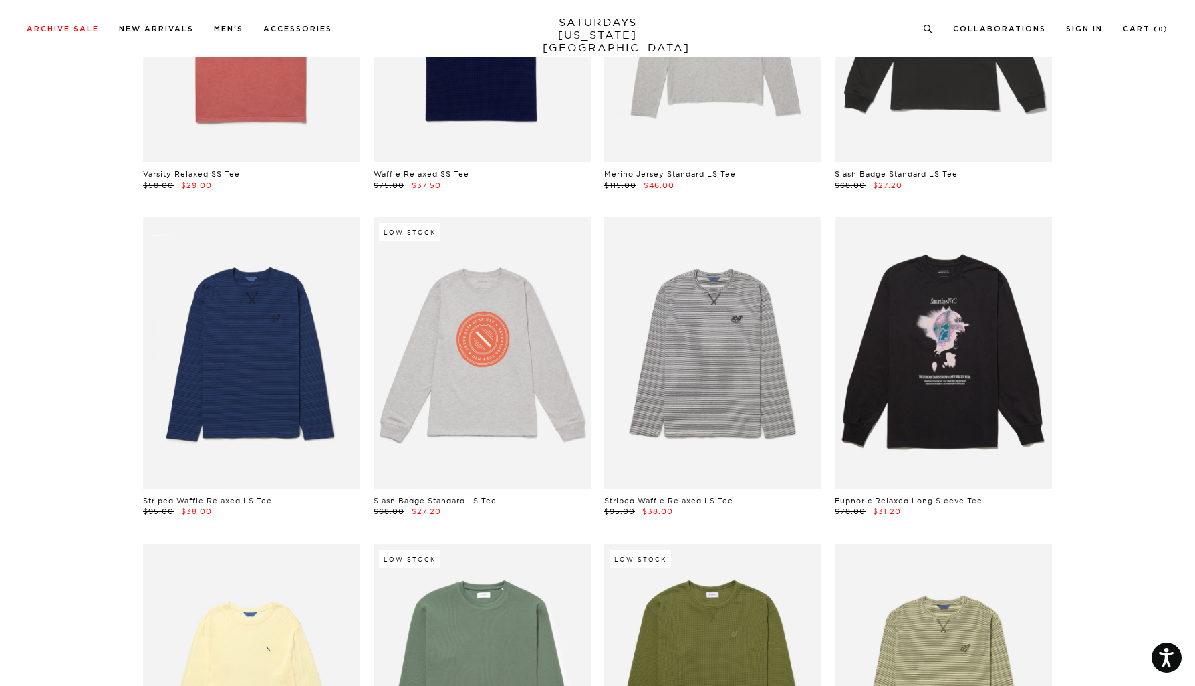
scroll to position [2995, 1]
